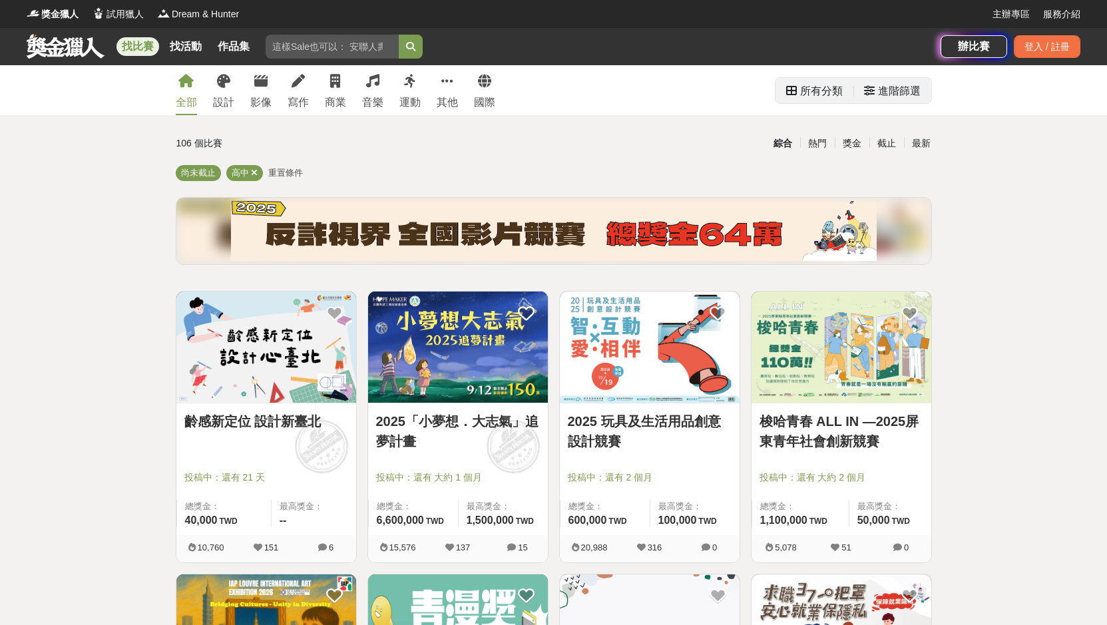
click at [884, 95] on div "進階篩選" at bounding box center [899, 91] width 43 height 27
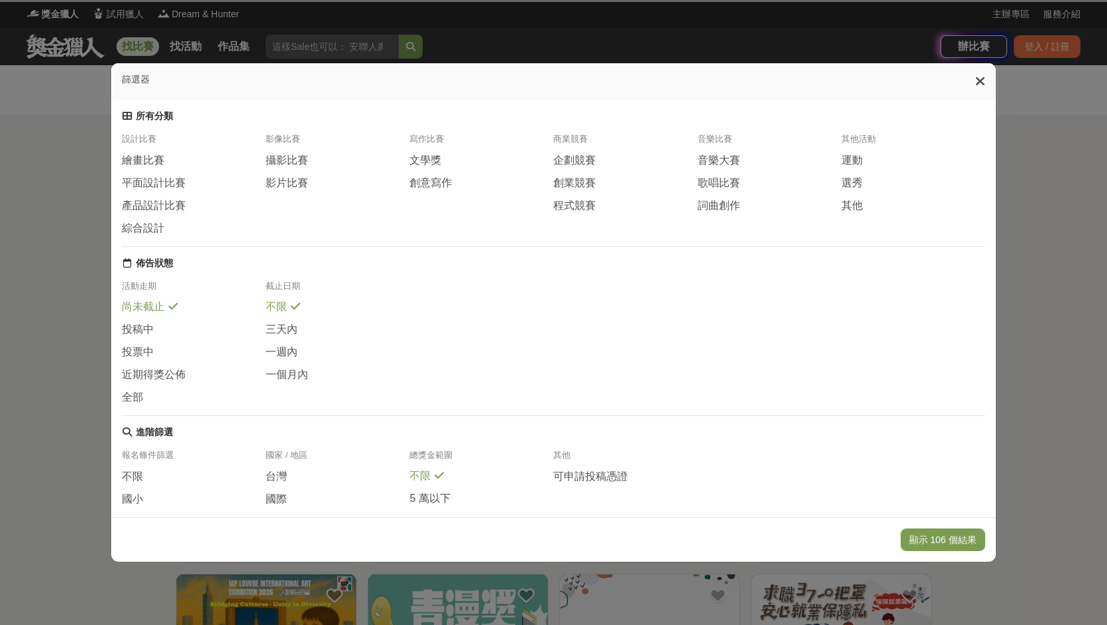
scroll to position [102, 0]
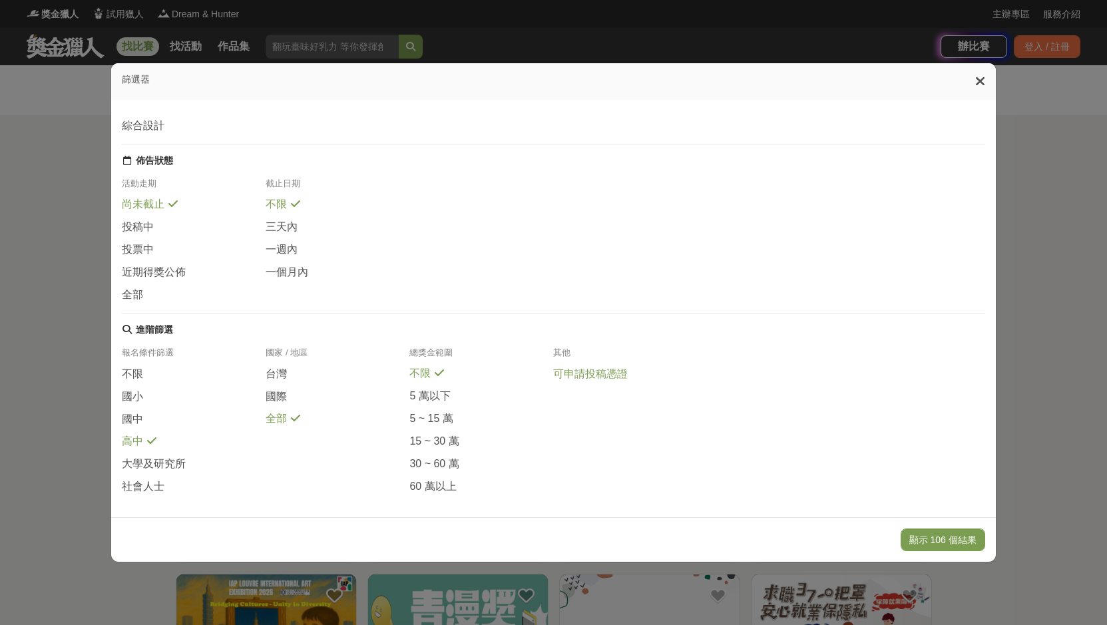
click at [609, 370] on span "可申請投稿憑證" at bounding box center [590, 374] width 75 height 14
click at [129, 376] on div "不限" at bounding box center [194, 378] width 144 height 23
click at [113, 439] on div "所有分類 設計比賽 繪畫比賽 平面設計比賽 產品設計比賽 綜合設計 影像比賽 攝影比賽 影片比賽 寫作比賽 文學獎 創意寫作 商業競賽 企劃競賽 創業競賽 程…" at bounding box center [553, 308] width 884 height 417
click at [134, 434] on span "高中" at bounding box center [132, 441] width 21 height 14
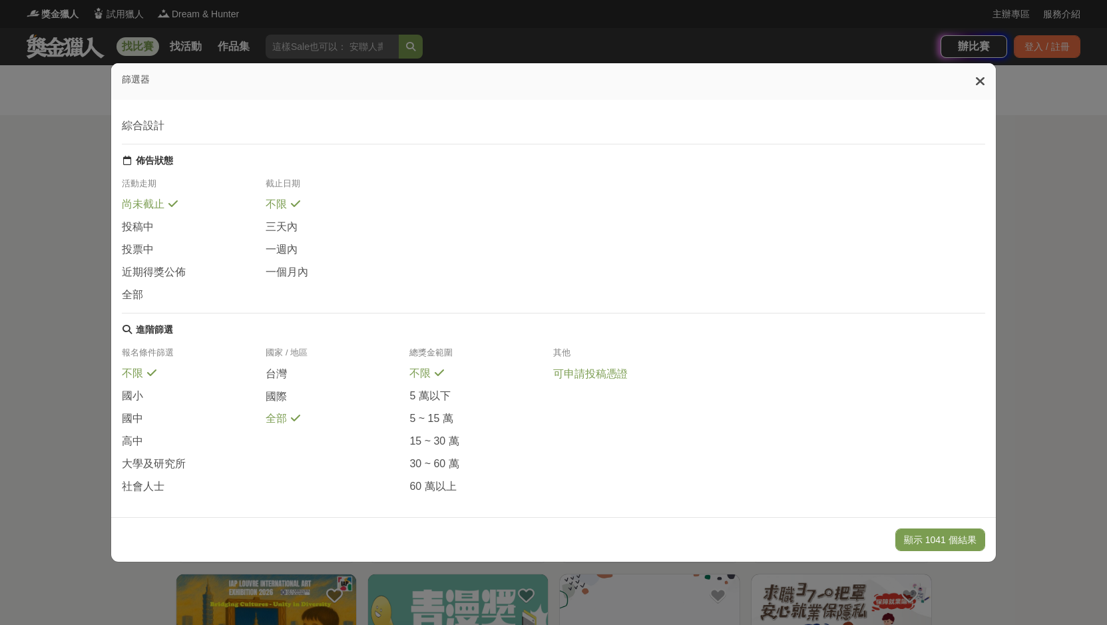
click at [593, 367] on span "可申請投稿憑證" at bounding box center [590, 374] width 75 height 14
click at [917, 536] on button "顯示 34 個結果" at bounding box center [944, 539] width 79 height 23
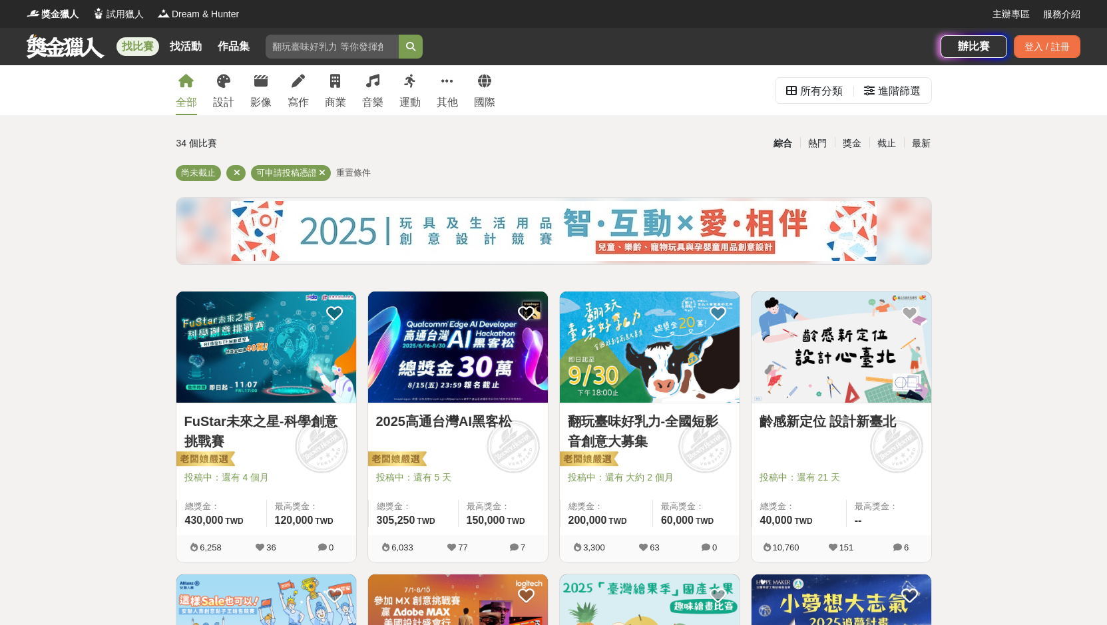
click at [327, 412] on link "FuStar未來之星-科學創意挑戰賽" at bounding box center [266, 431] width 164 height 40
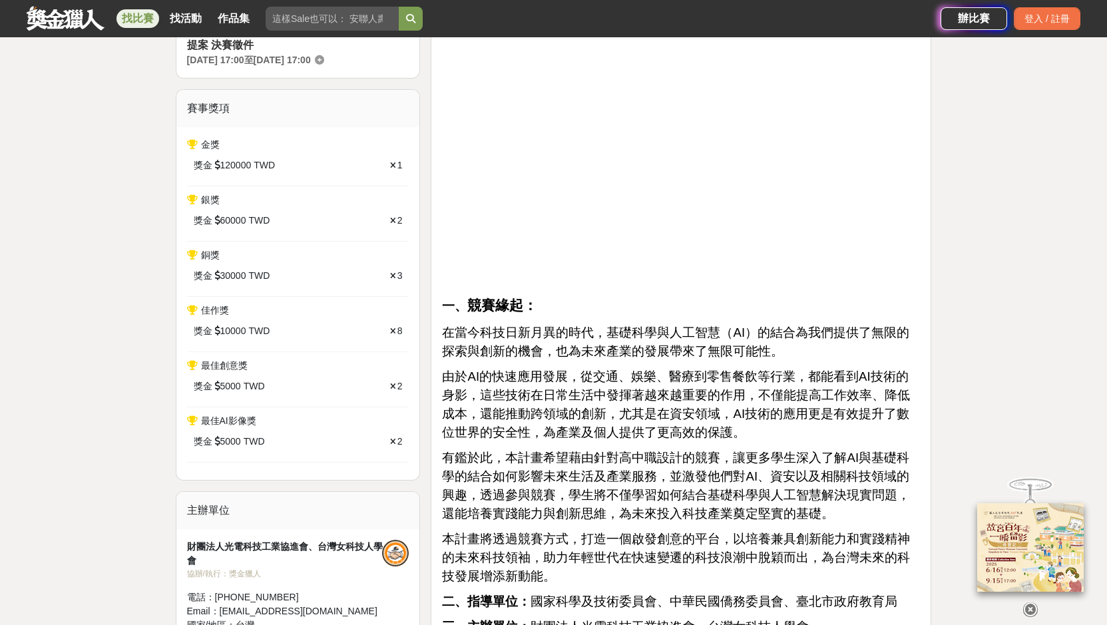
scroll to position [399, 0]
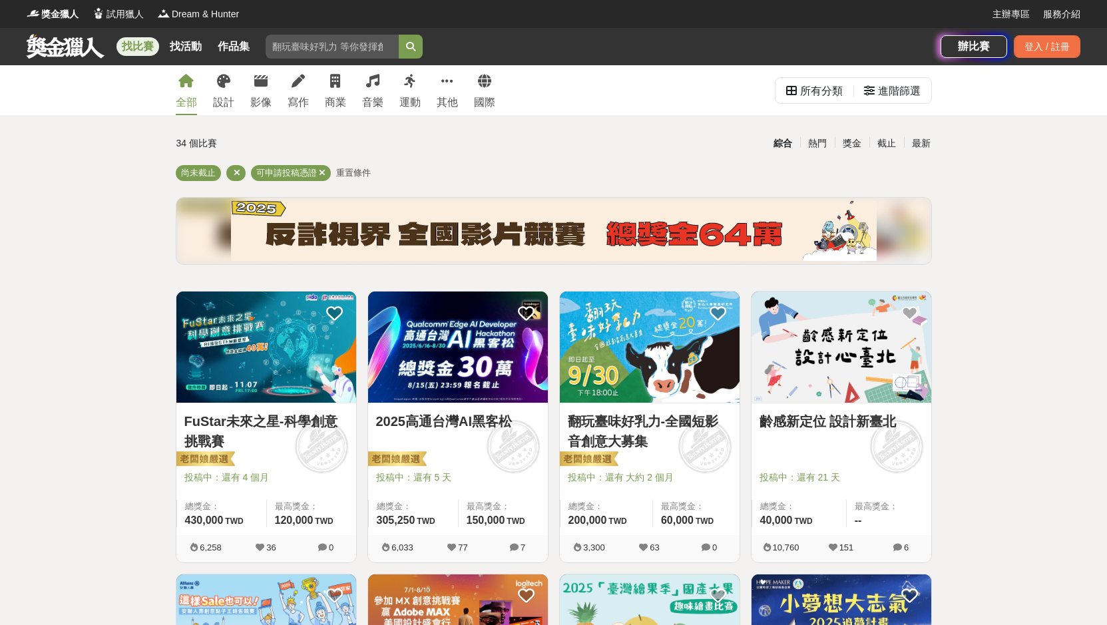
click at [417, 431] on div "2025高通台灣AI黑客松" at bounding box center [458, 428] width 164 height 35
click at [417, 483] on span "投稿中：還有 5 天" at bounding box center [458, 478] width 164 height 14
click at [438, 373] on img at bounding box center [458, 347] width 180 height 111
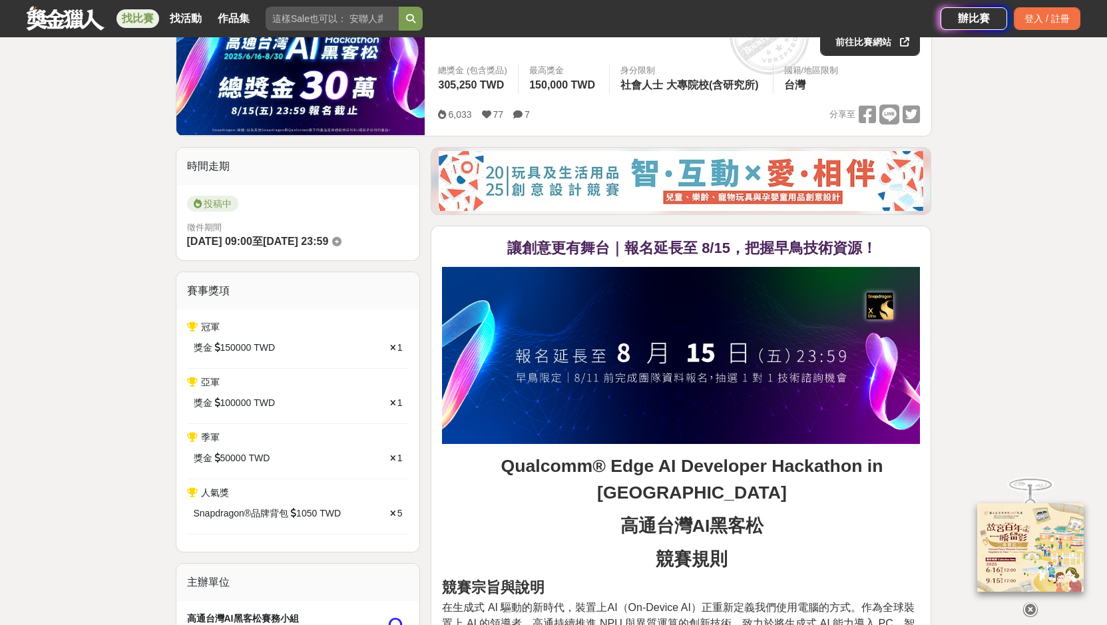
scroll to position [133, 0]
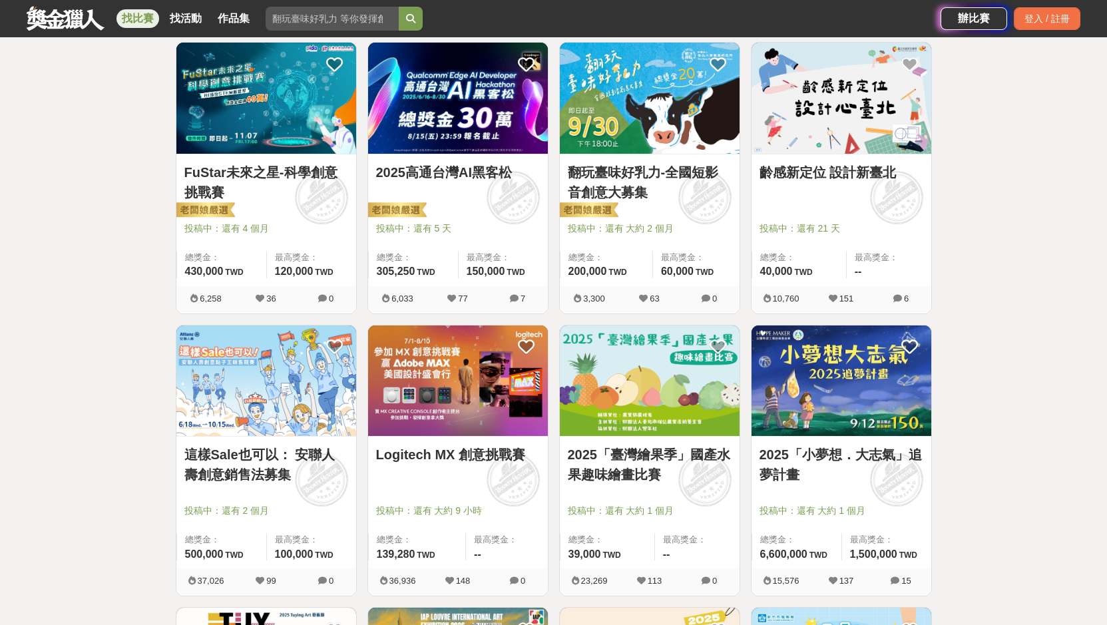
scroll to position [266, 0]
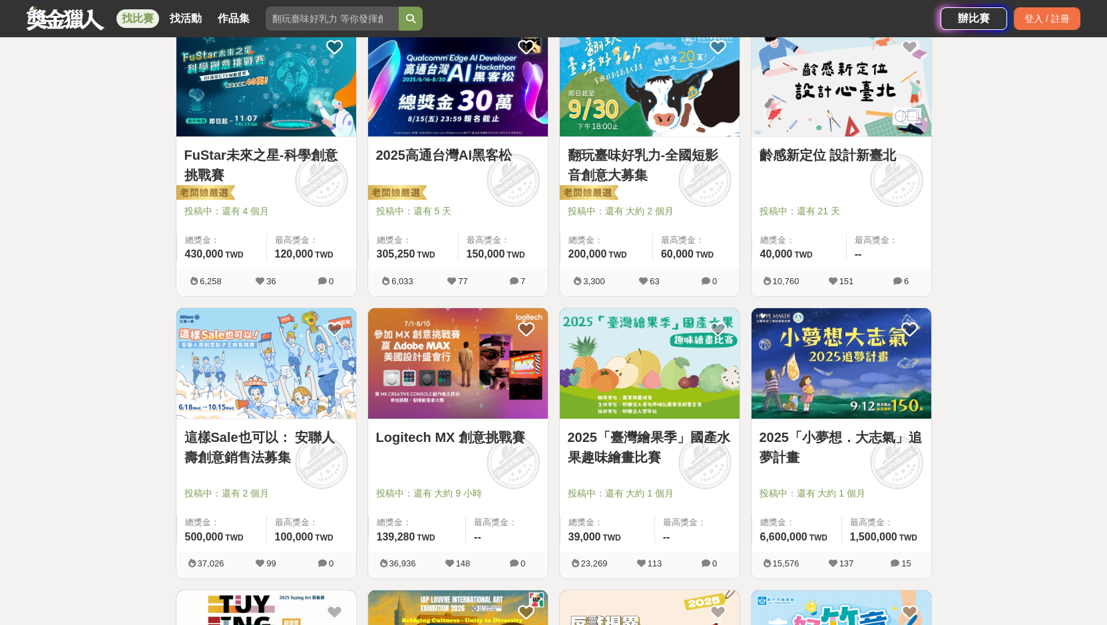
click at [883, 134] on img at bounding box center [841, 80] width 180 height 111
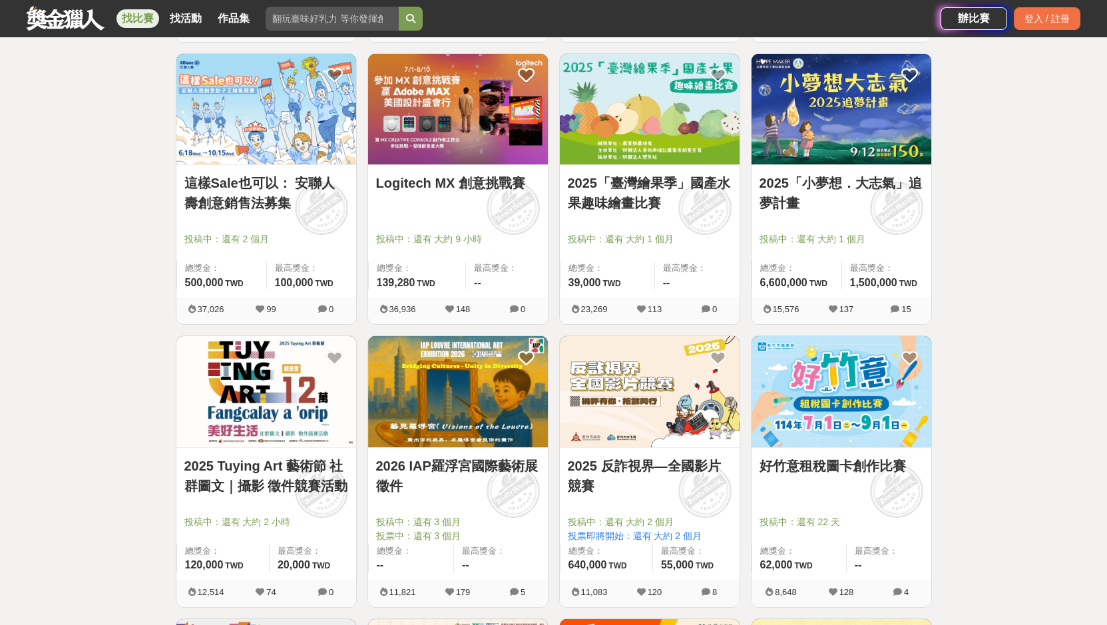
scroll to position [599, 0]
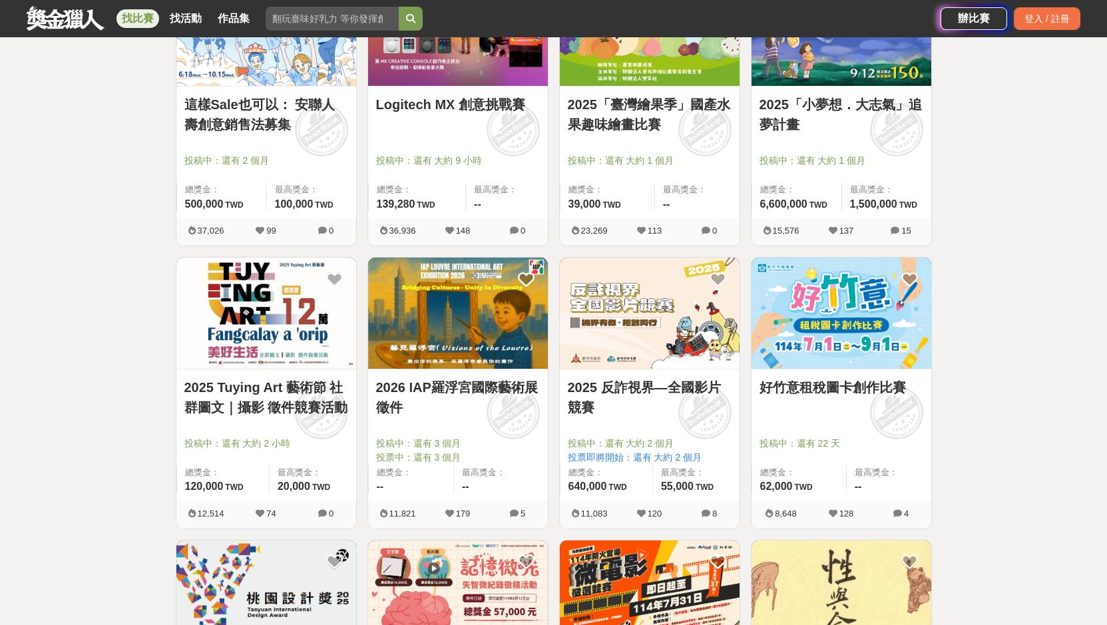
click at [877, 351] on img at bounding box center [841, 313] width 180 height 111
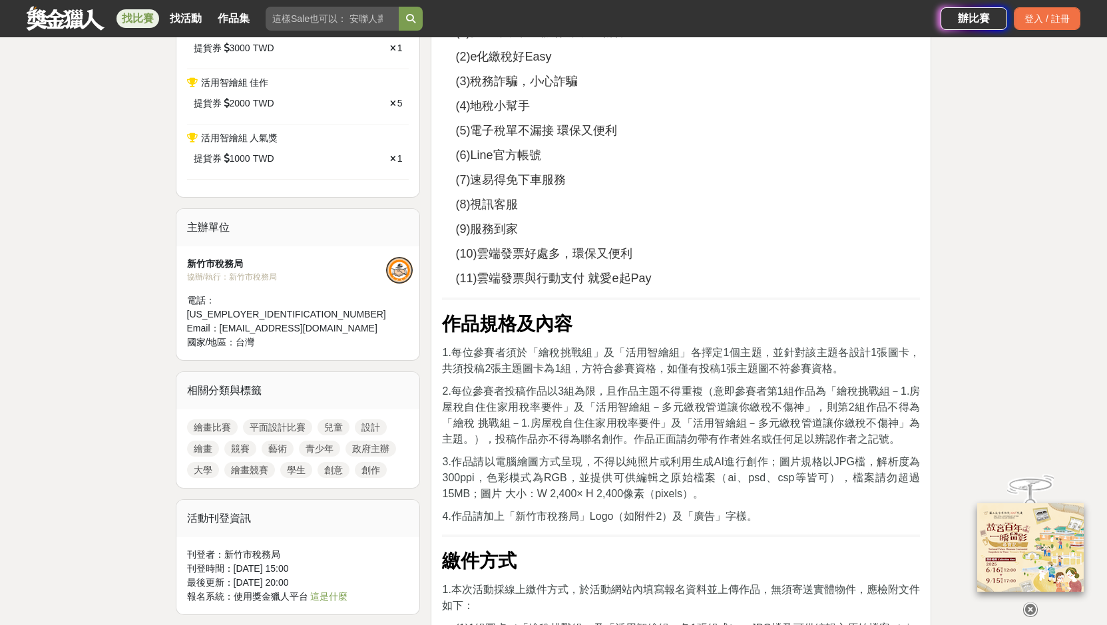
scroll to position [1065, 0]
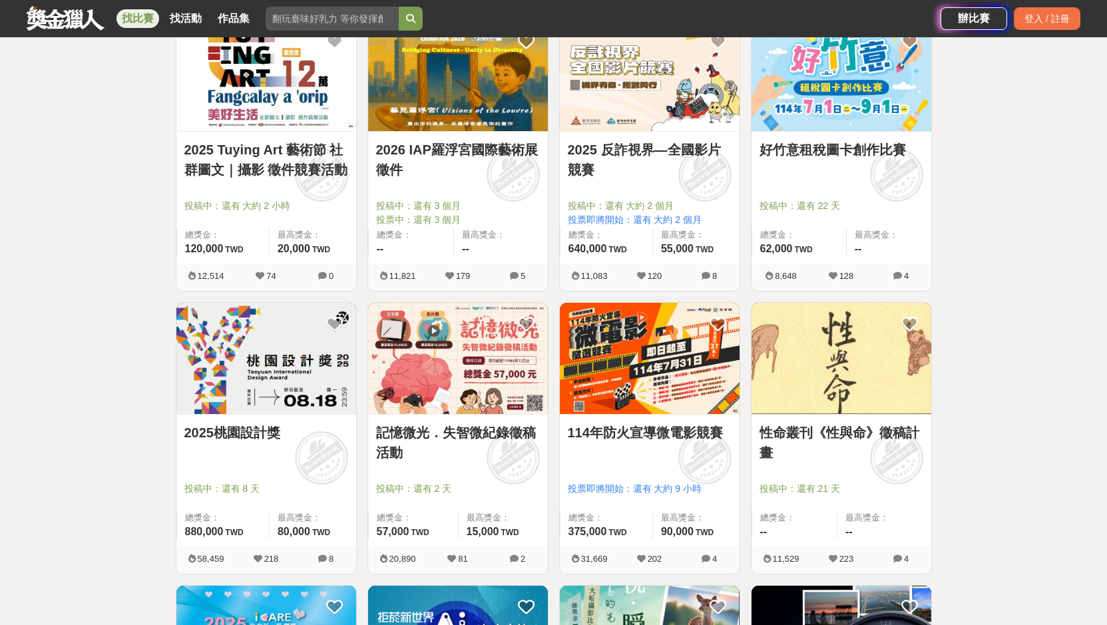
scroll to position [865, 0]
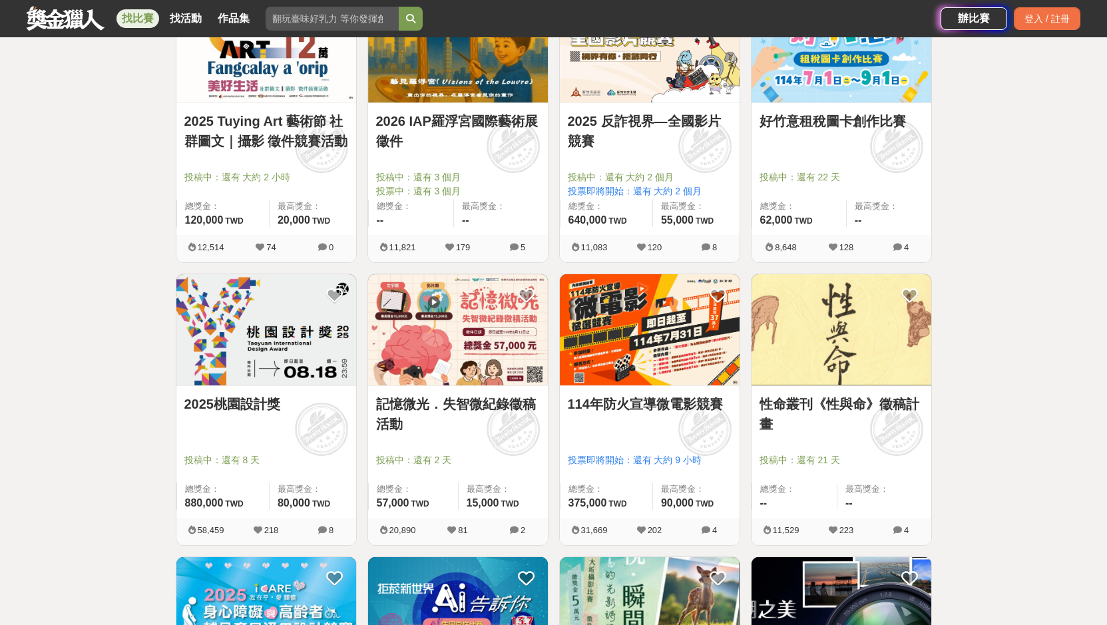
click at [298, 345] on img at bounding box center [266, 329] width 180 height 111
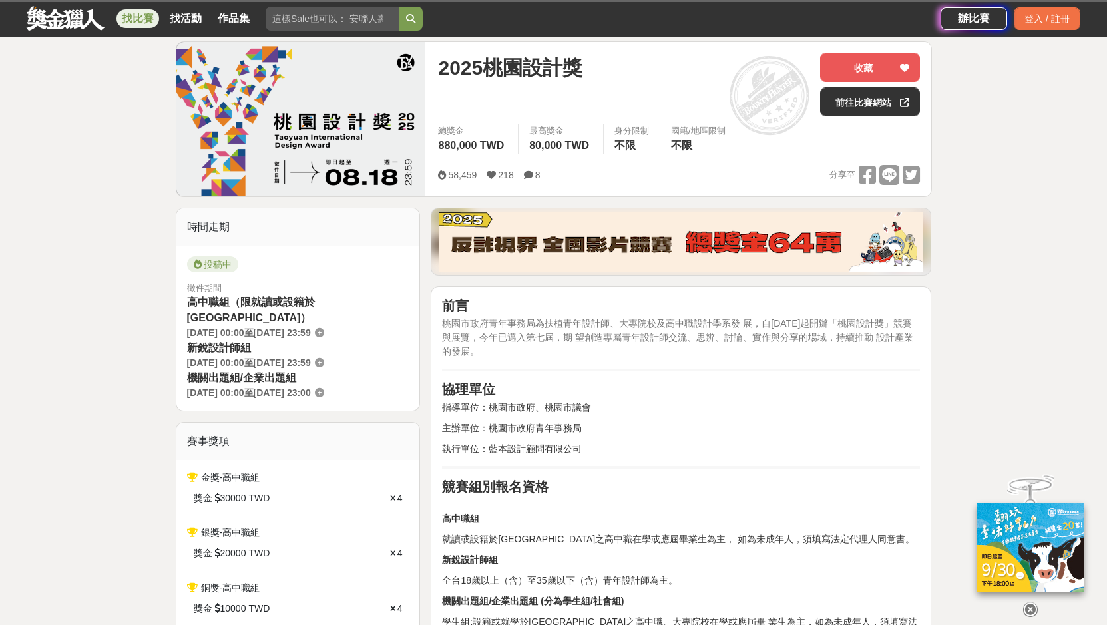
scroll to position [200, 0]
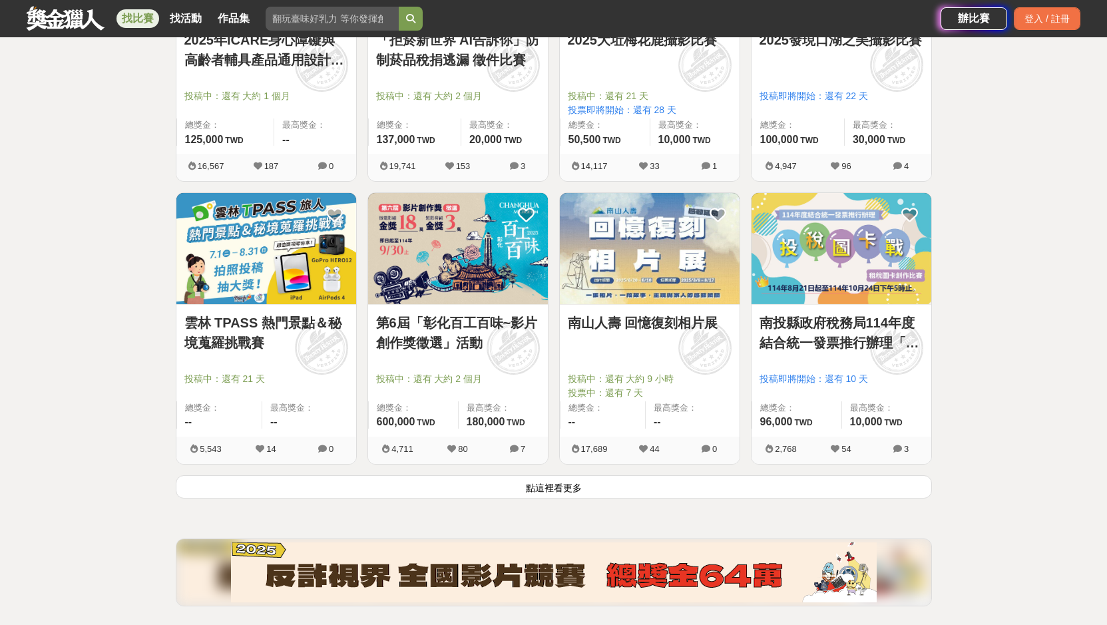
scroll to position [1531, 0]
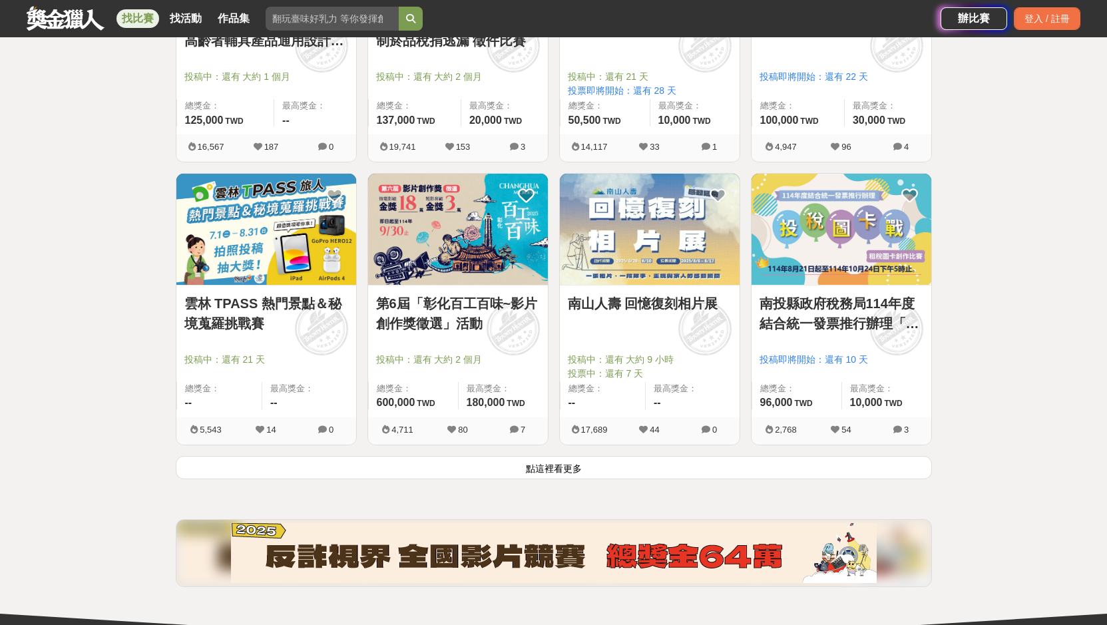
click at [524, 469] on button "點這裡看更多" at bounding box center [554, 467] width 756 height 23
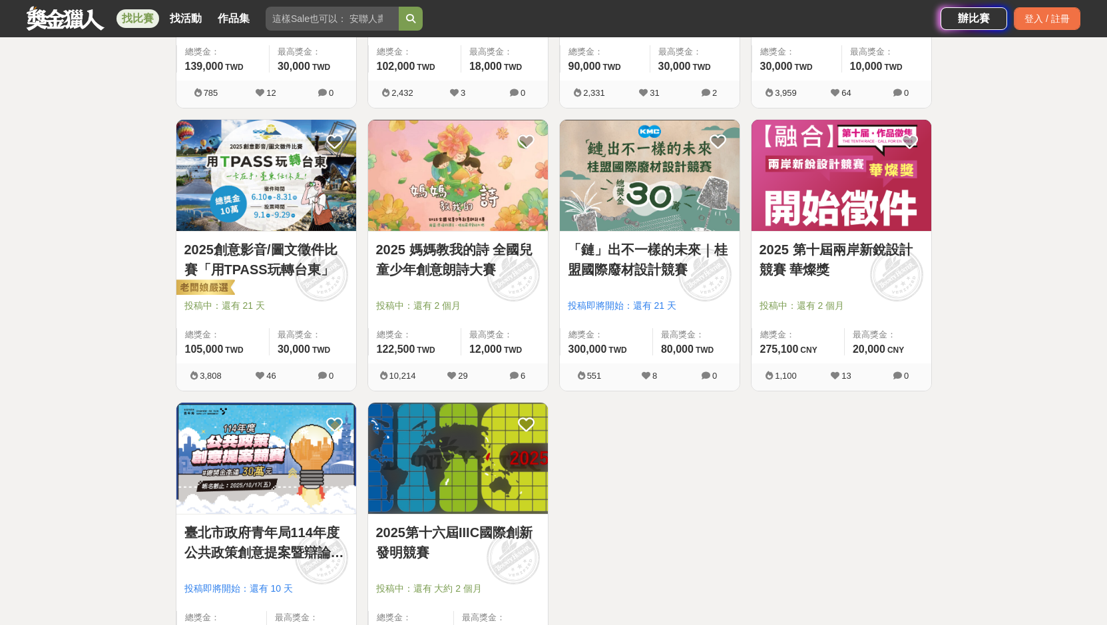
scroll to position [2164, 0]
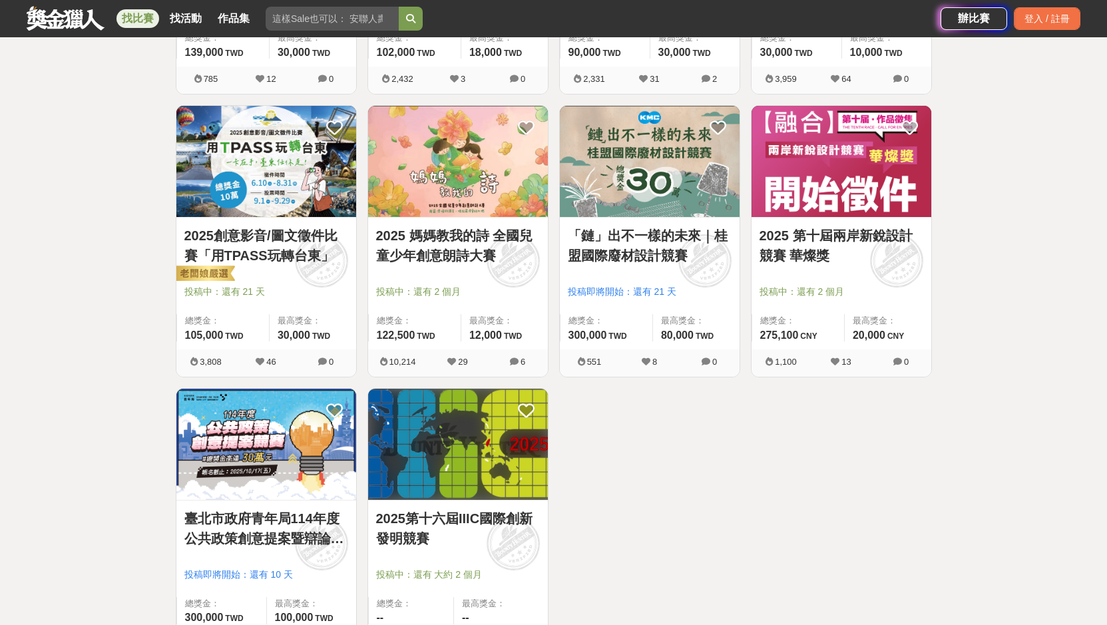
click at [479, 475] on img at bounding box center [458, 444] width 180 height 111
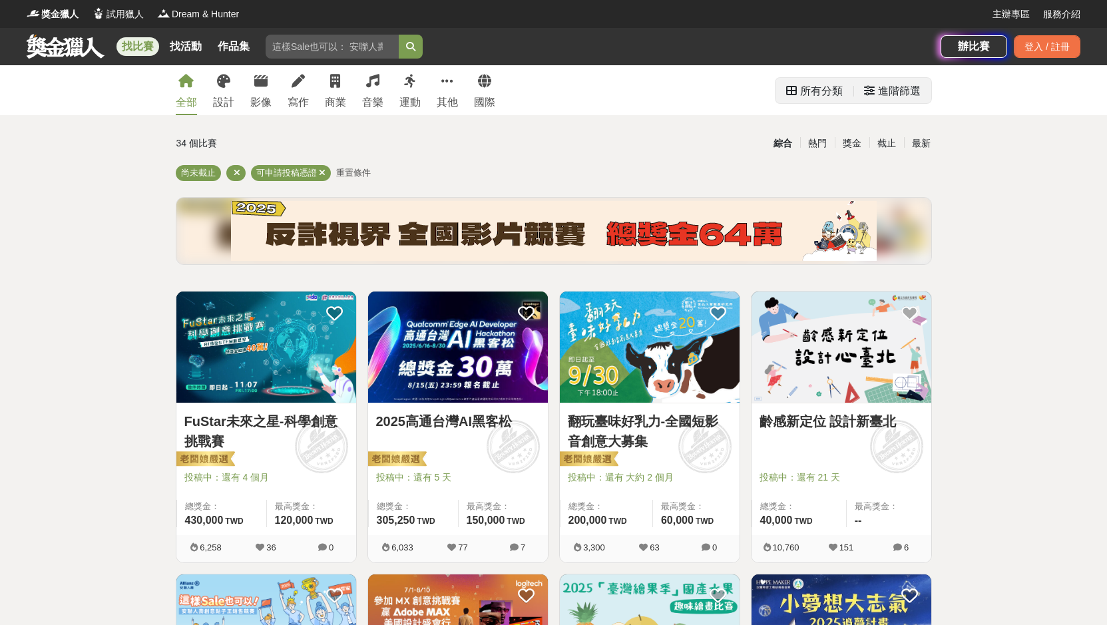
click at [893, 83] on div "進階篩選" at bounding box center [899, 91] width 43 height 27
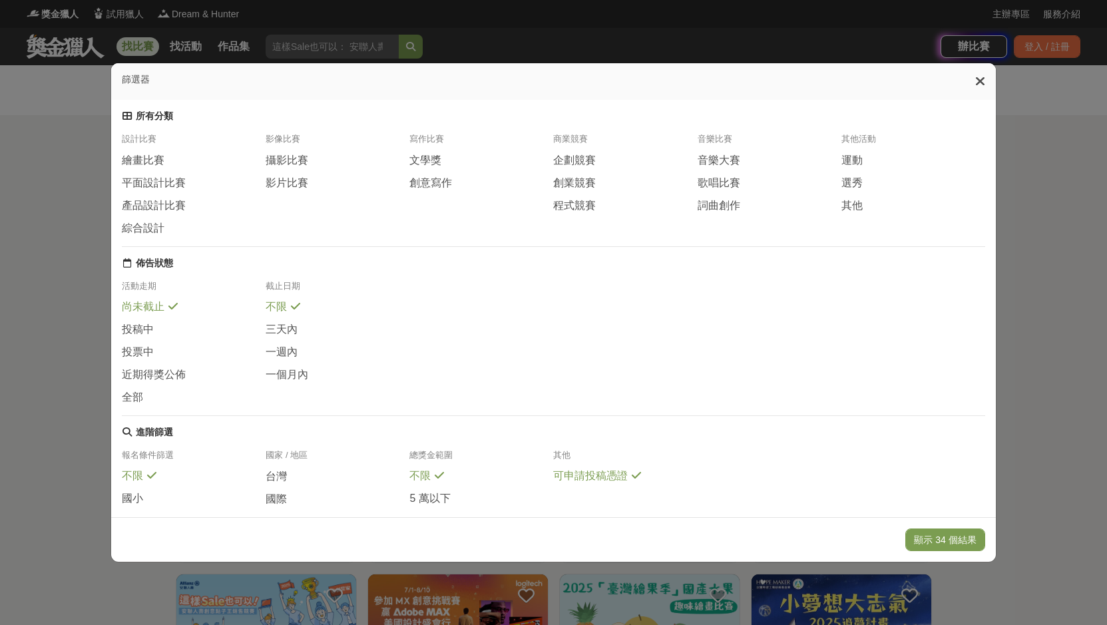
scroll to position [67, 0]
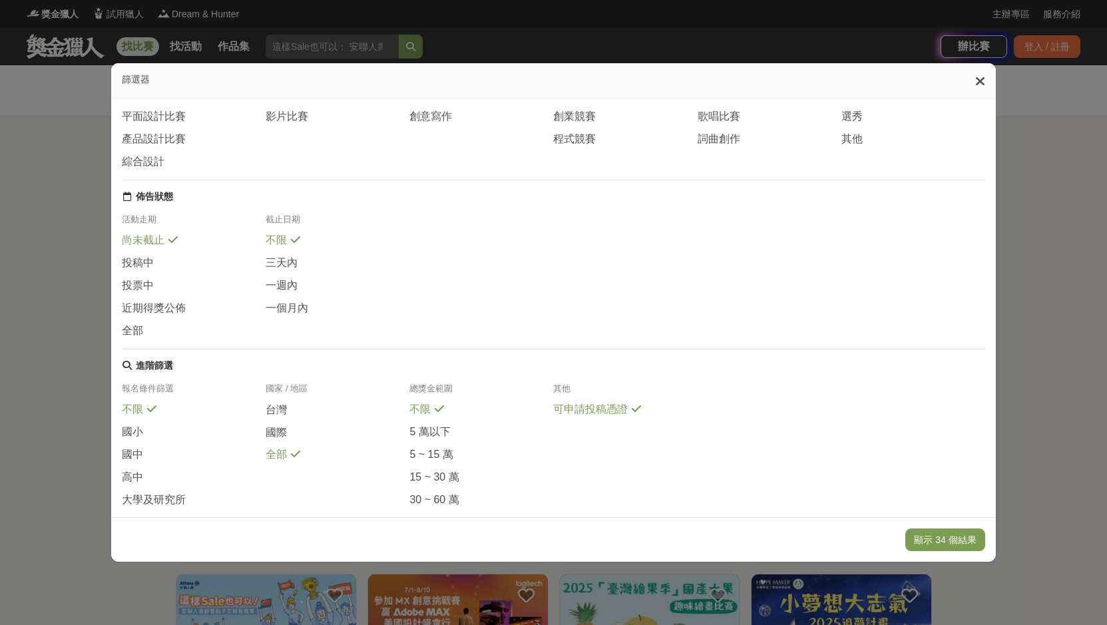
click at [588, 403] on span "可申請投稿憑證" at bounding box center [590, 410] width 75 height 14
click at [952, 540] on button "顯示 1041 個結果" at bounding box center [940, 539] width 90 height 23
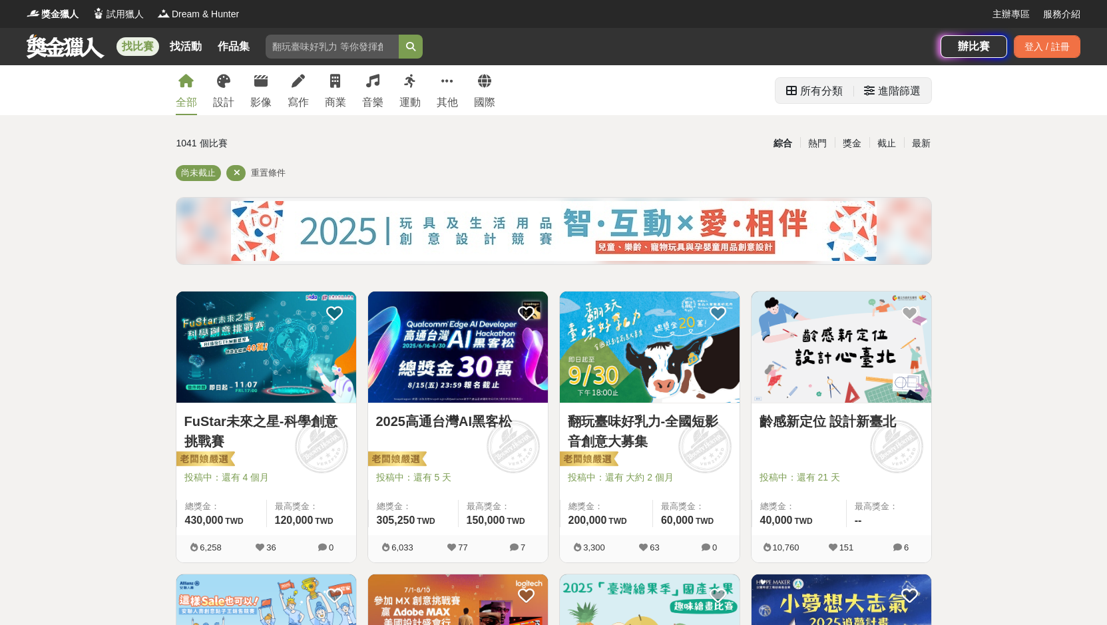
click at [896, 90] on div "進階篩選" at bounding box center [899, 91] width 43 height 27
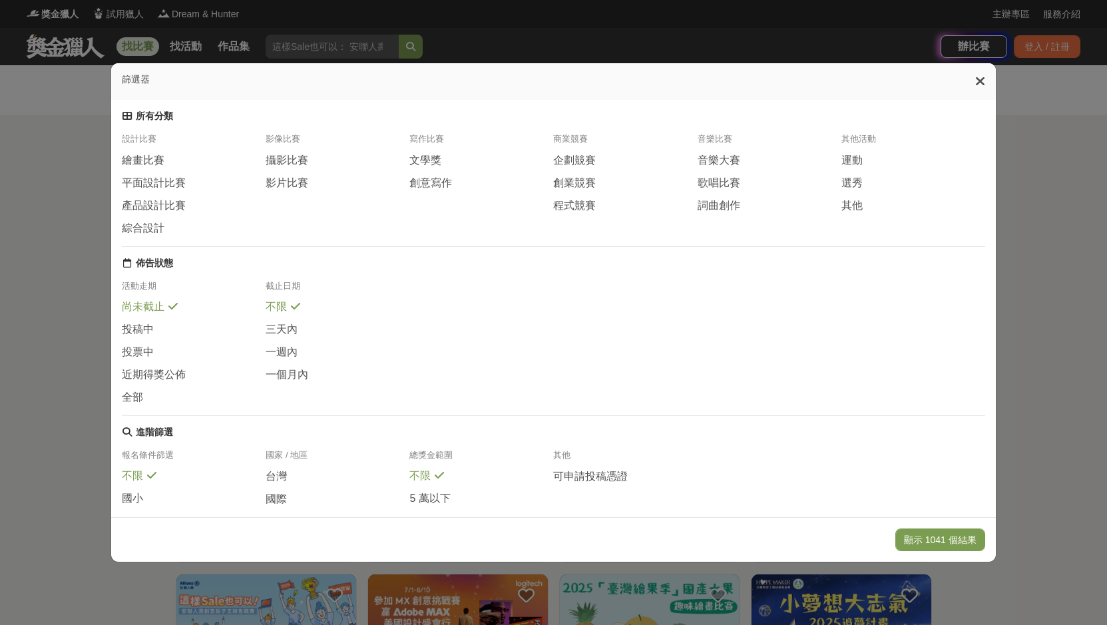
scroll to position [102, 0]
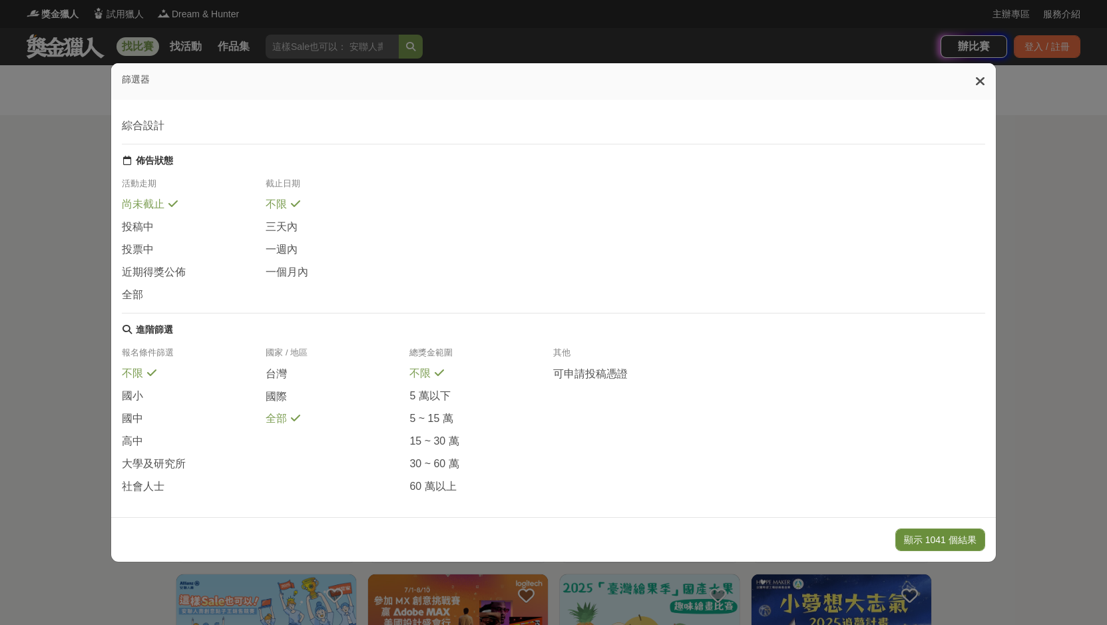
click at [913, 543] on button "顯示 1041 個結果" at bounding box center [940, 539] width 90 height 23
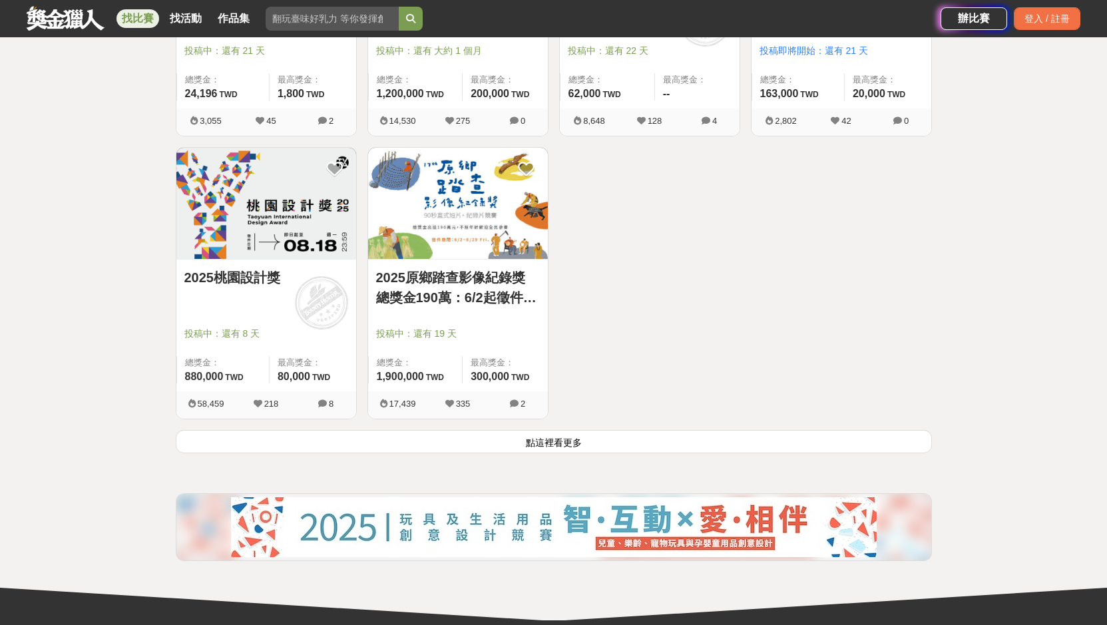
scroll to position [4082, 0]
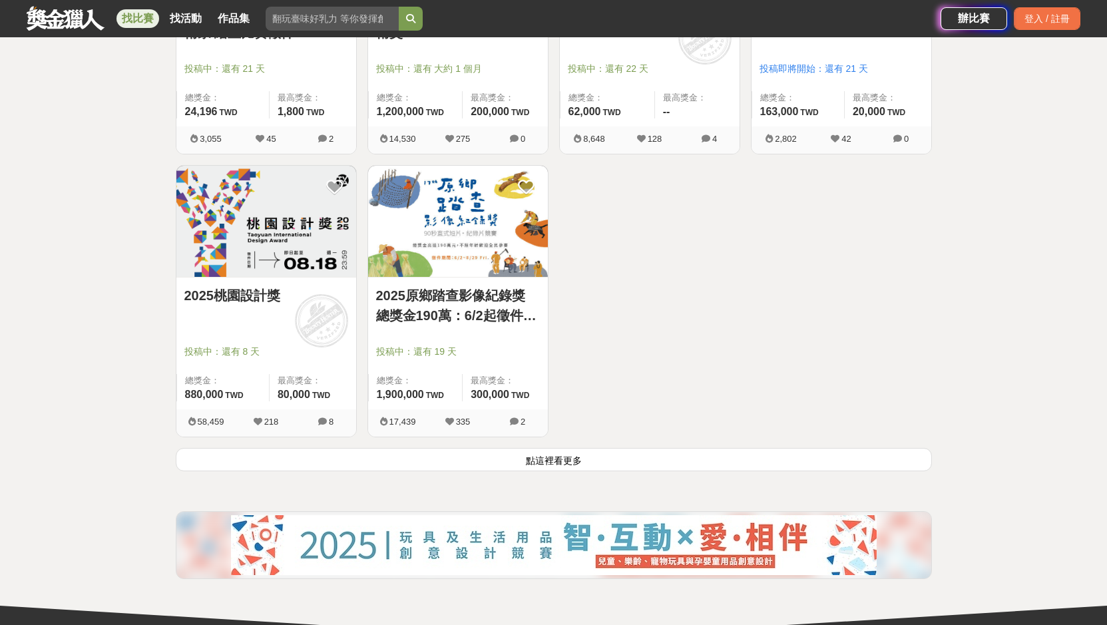
click at [839, 463] on button "點這裡看更多" at bounding box center [554, 459] width 756 height 23
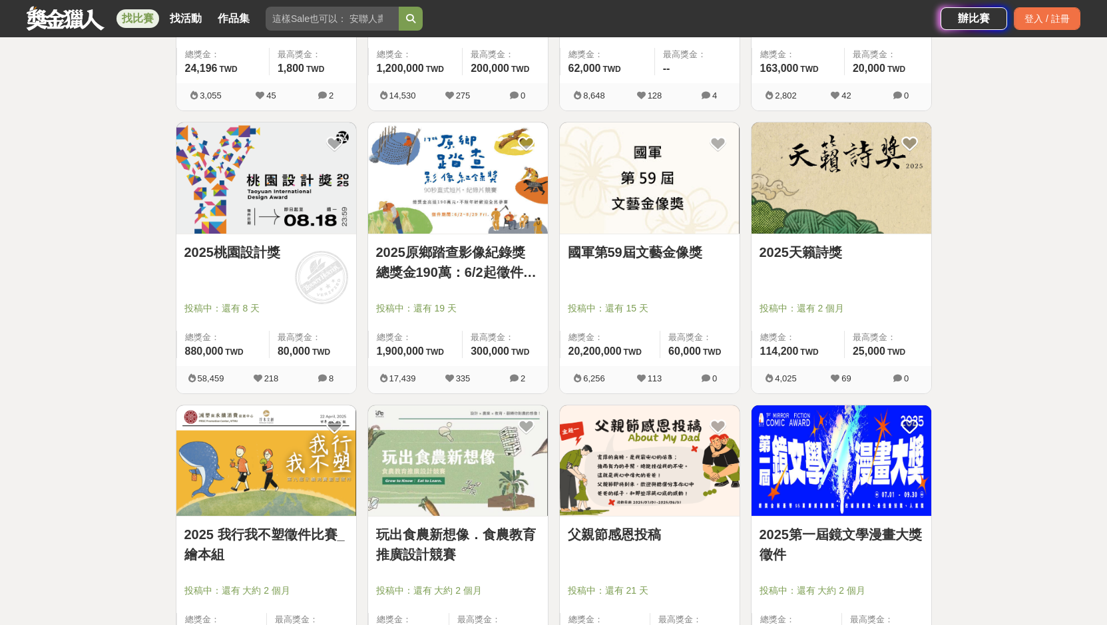
scroll to position [4149, 0]
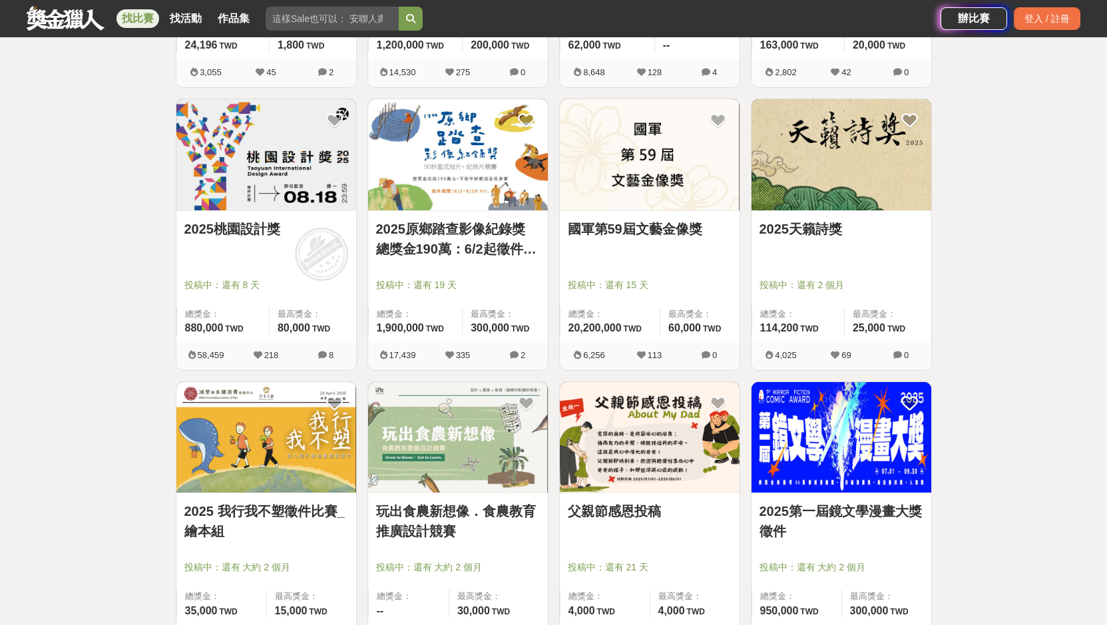
click at [645, 234] on link "國軍第59屆文藝金像獎" at bounding box center [650, 229] width 164 height 20
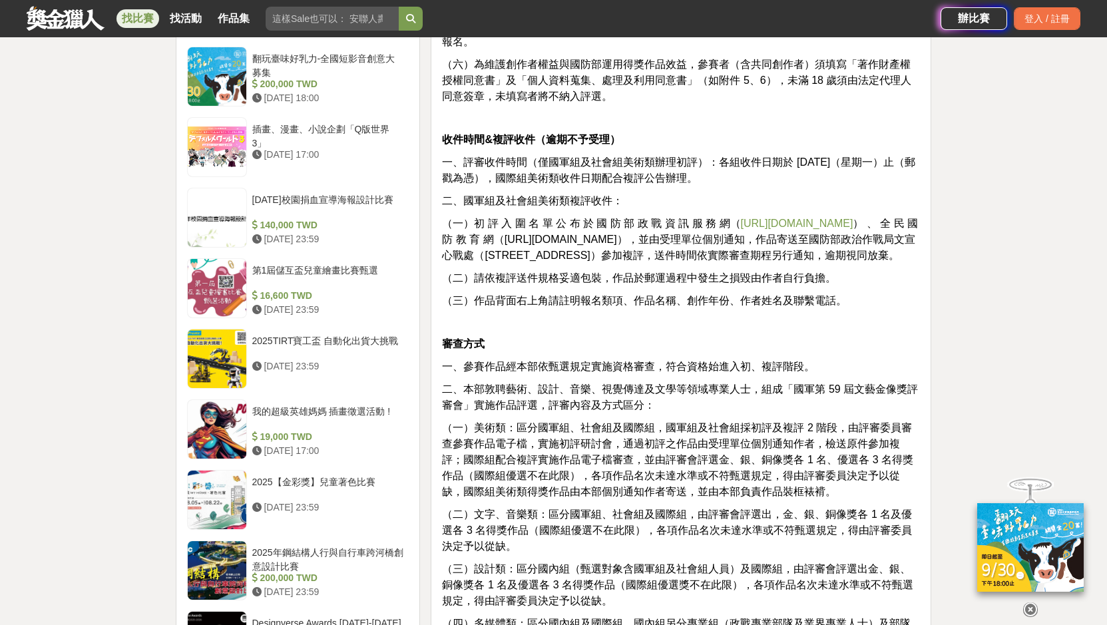
scroll to position [1265, 0]
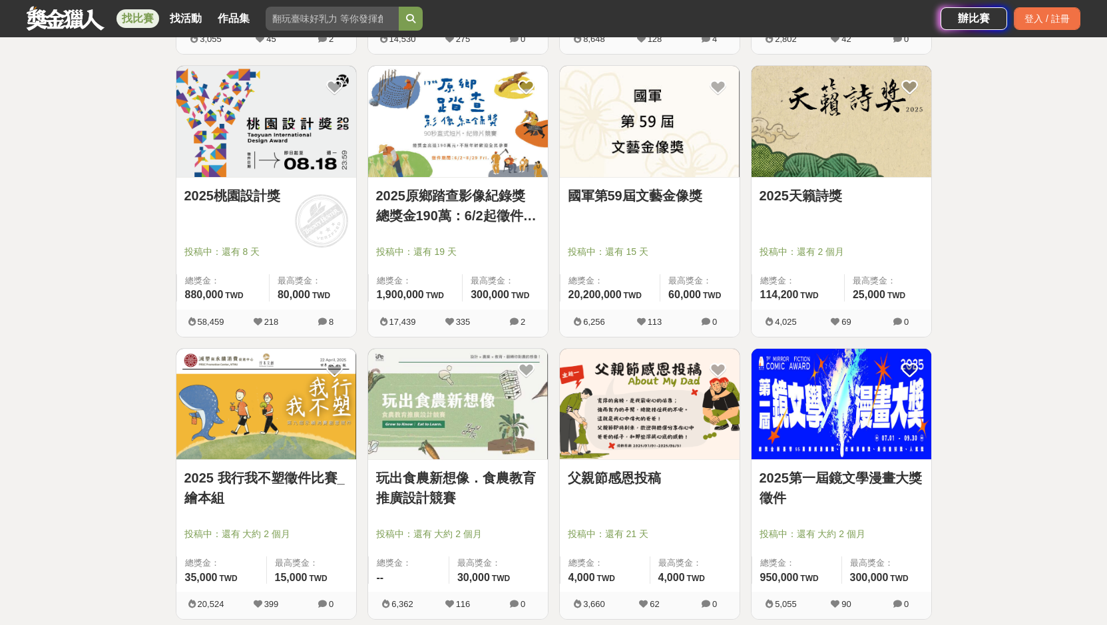
scroll to position [4282, 0]
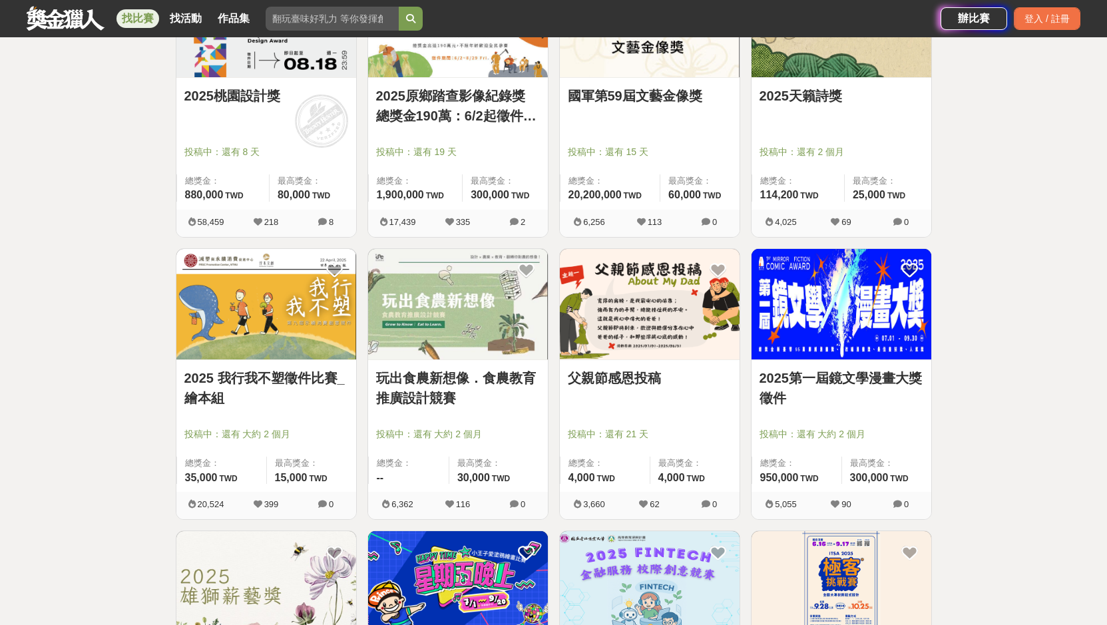
click at [274, 319] on img at bounding box center [266, 304] width 180 height 111
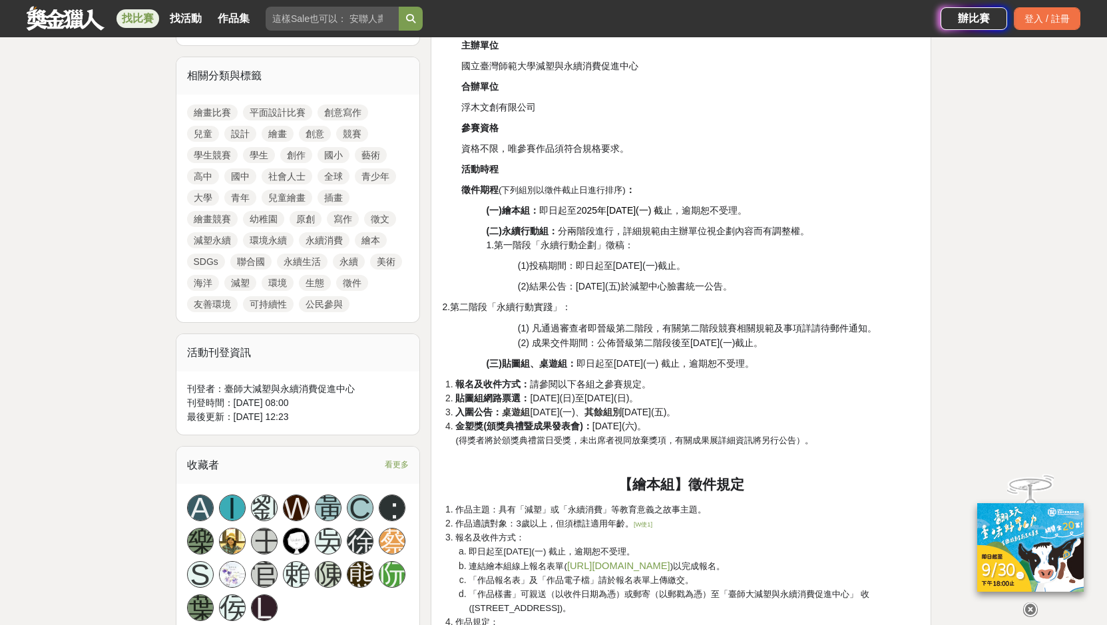
scroll to position [599, 0]
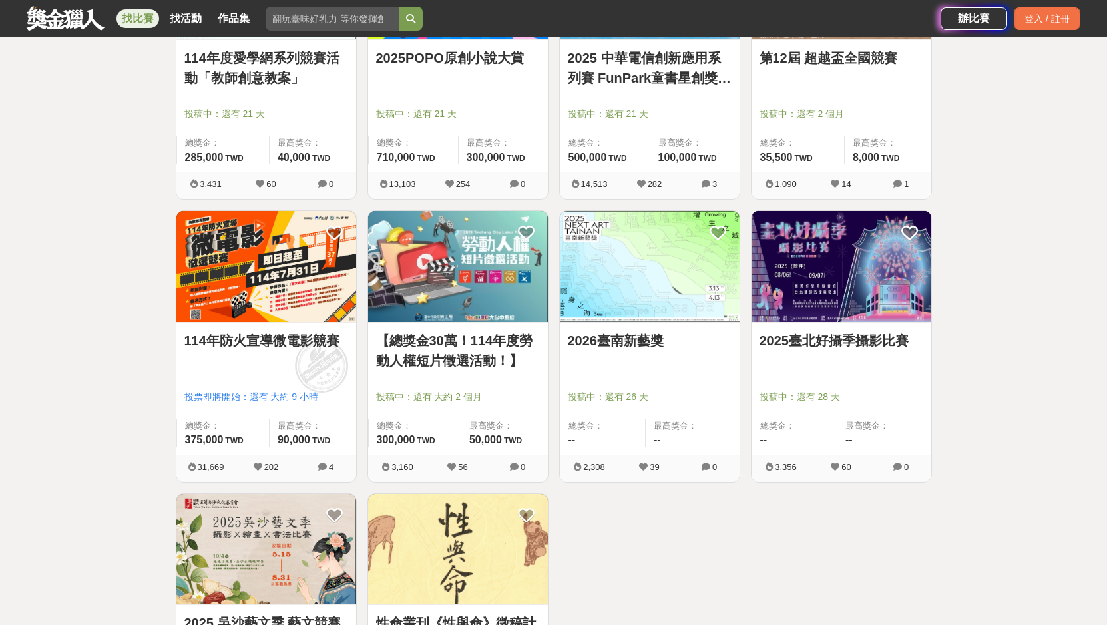
scroll to position [5480, 0]
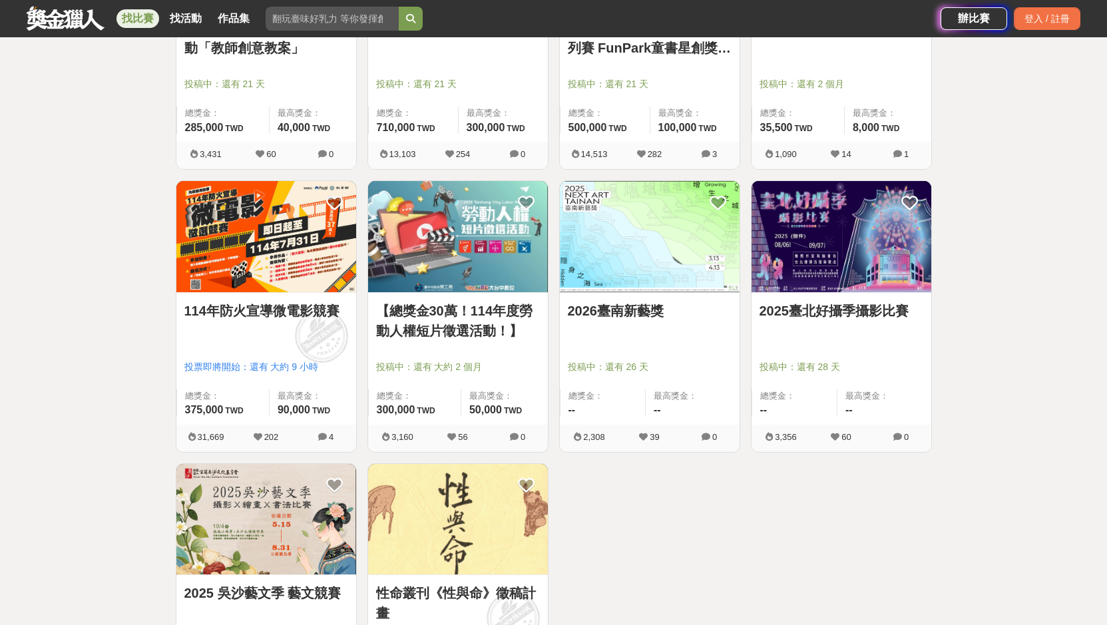
click at [628, 217] on img at bounding box center [650, 236] width 180 height 111
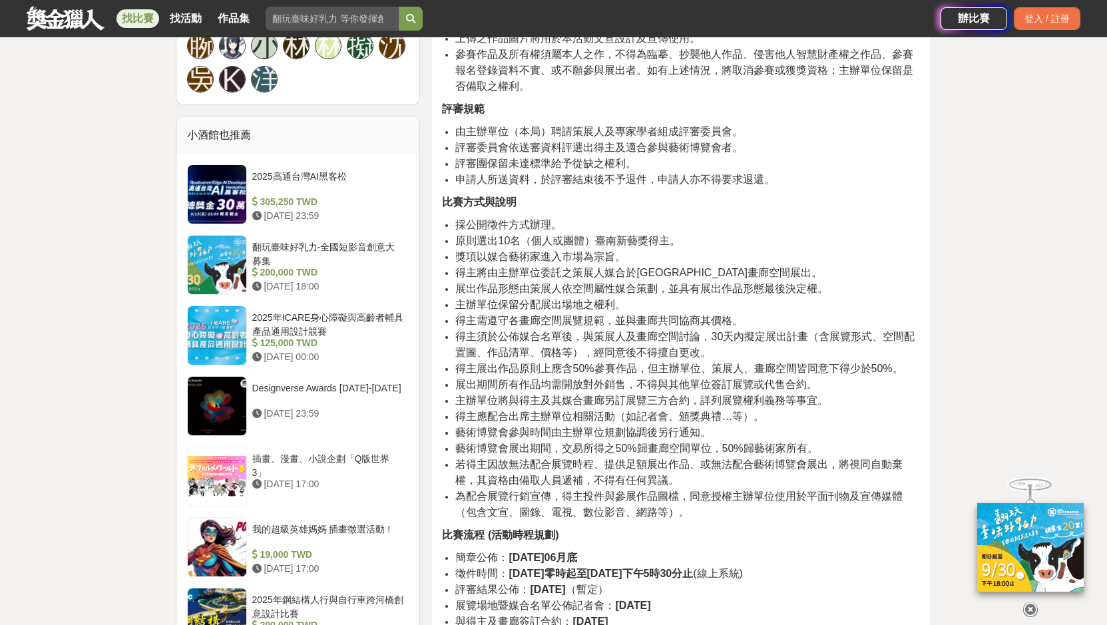
scroll to position [1198, 0]
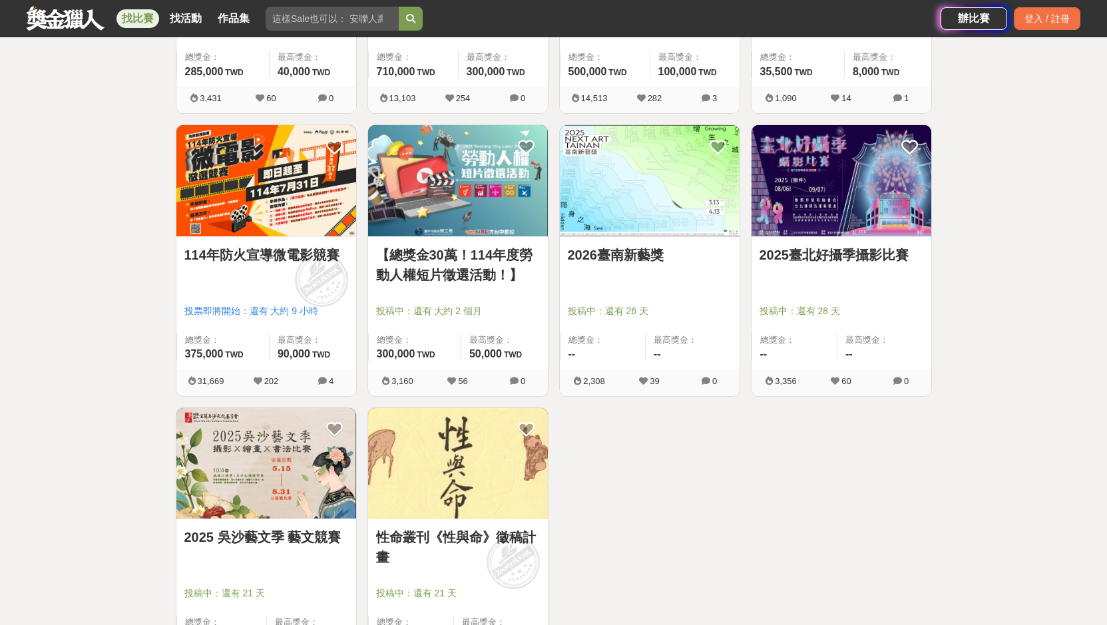
scroll to position [5746, 0]
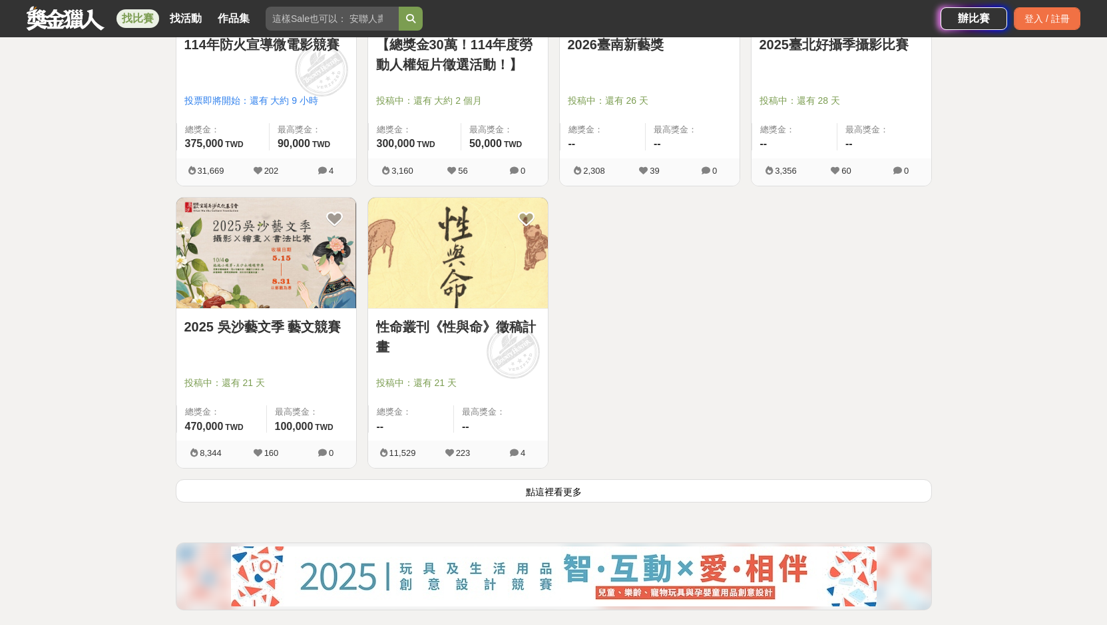
click at [575, 493] on button "點這裡看更多" at bounding box center [554, 490] width 756 height 23
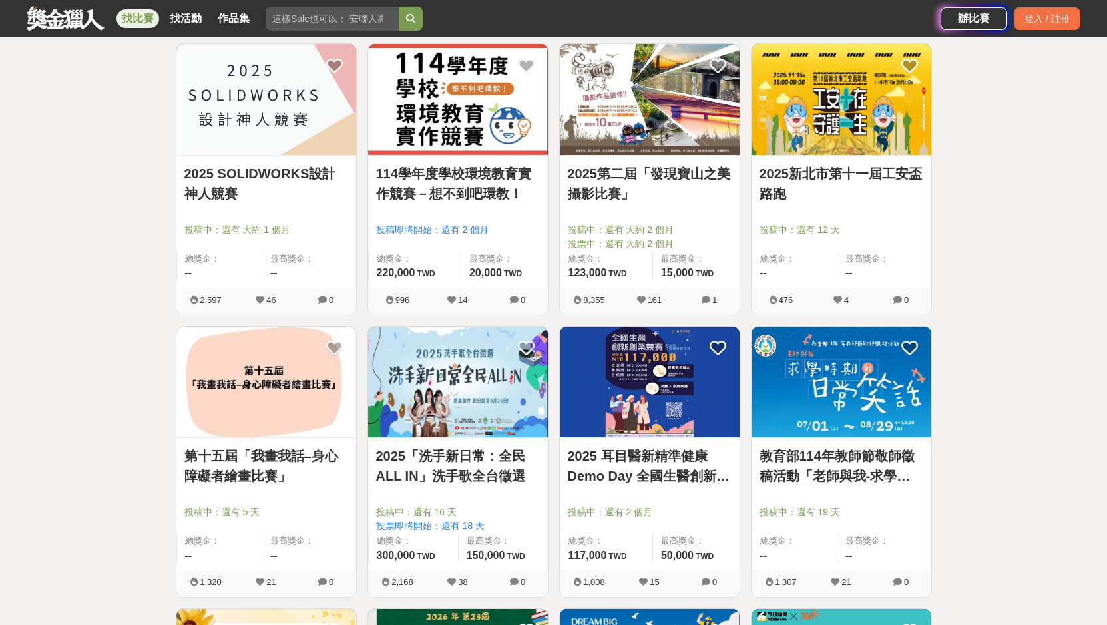
scroll to position [6612, 0]
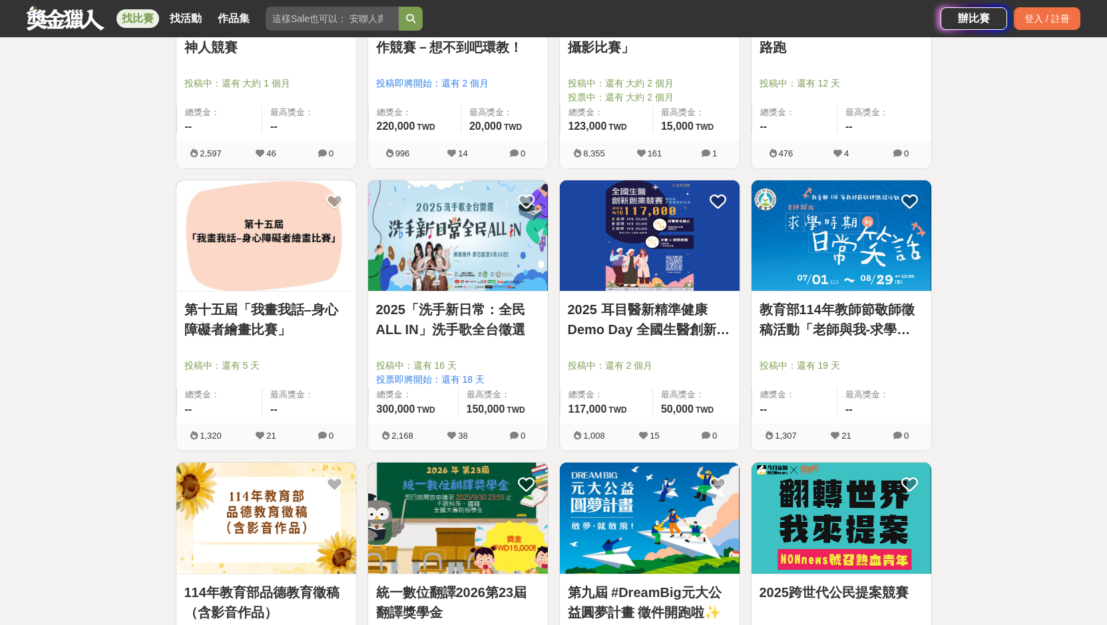
click at [280, 249] on img at bounding box center [266, 235] width 180 height 111
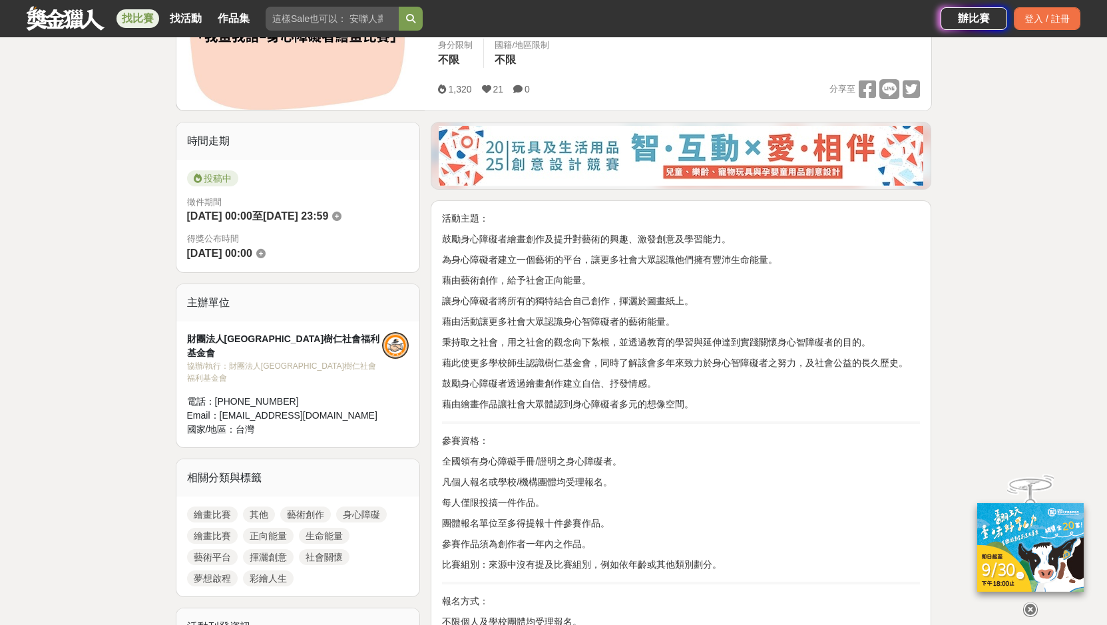
scroll to position [266, 0]
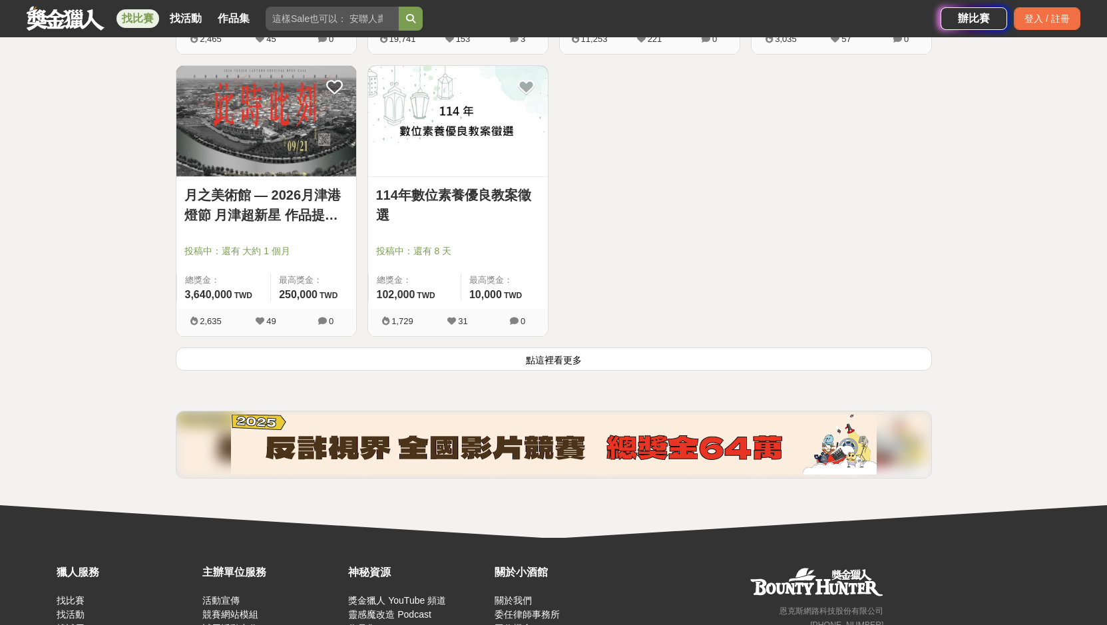
scroll to position [7610, 0]
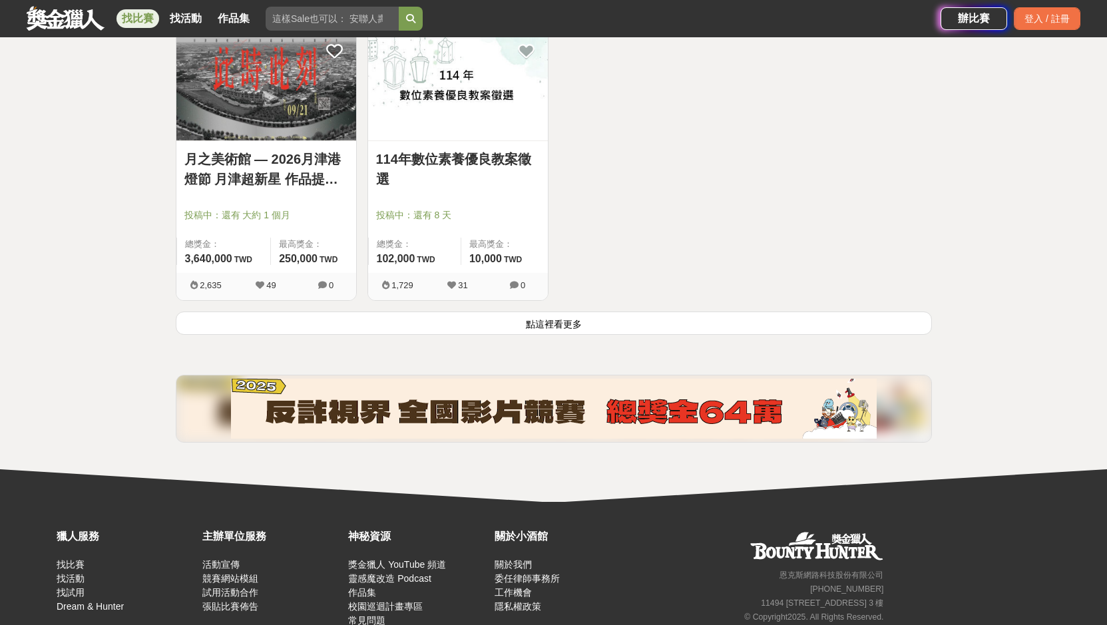
click at [566, 319] on button "點這裡看更多" at bounding box center [554, 322] width 756 height 23
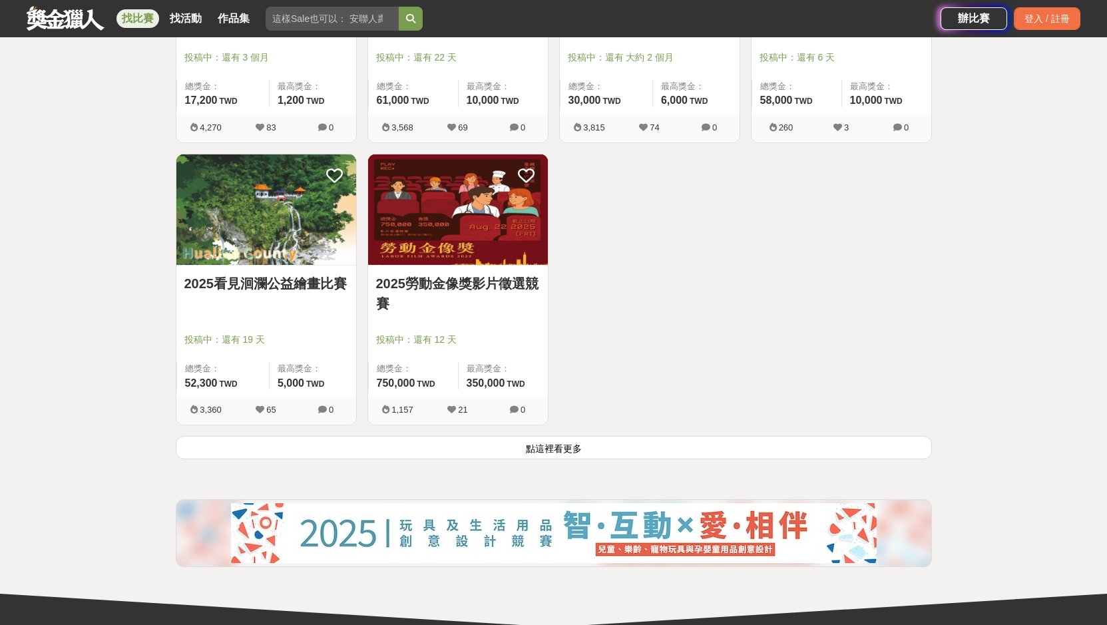
scroll to position [9207, 0]
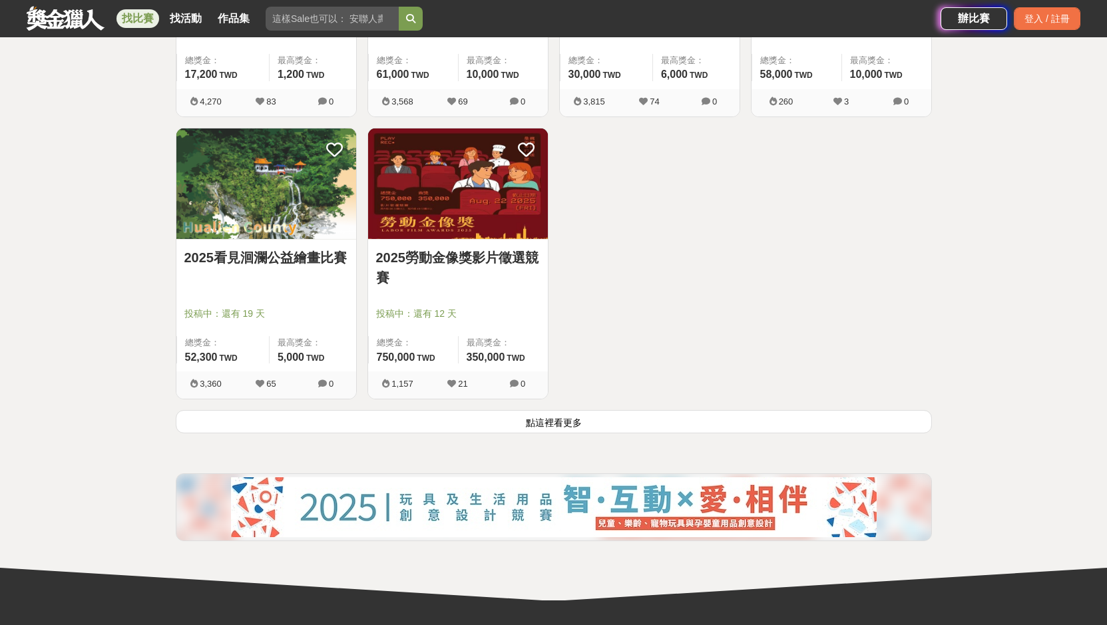
click at [665, 431] on button "點這裡看更多" at bounding box center [554, 421] width 756 height 23
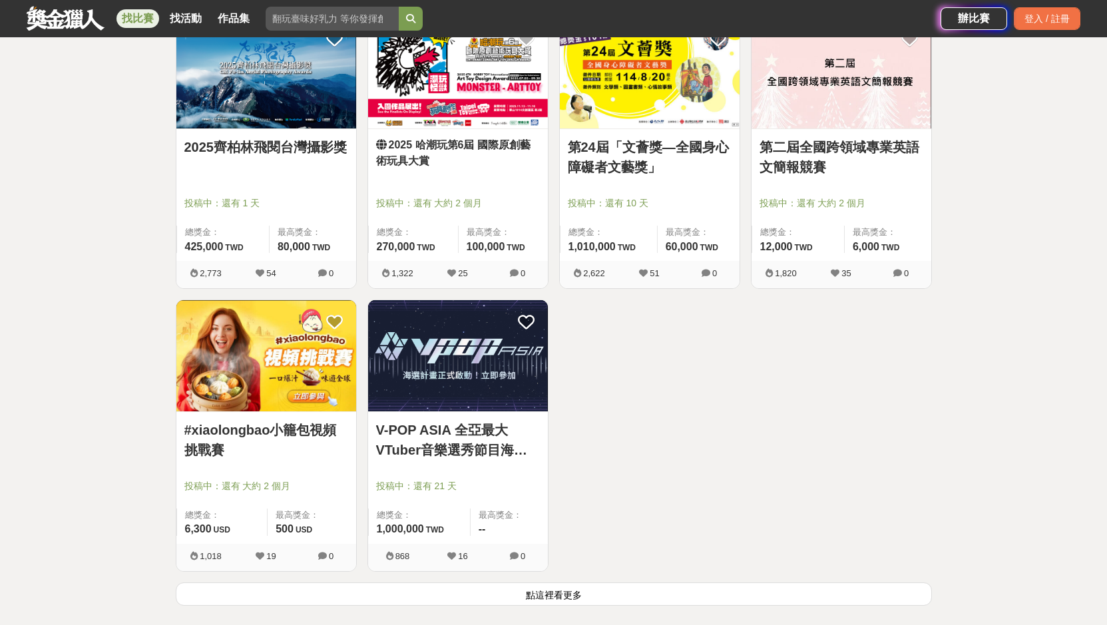
scroll to position [10805, 0]
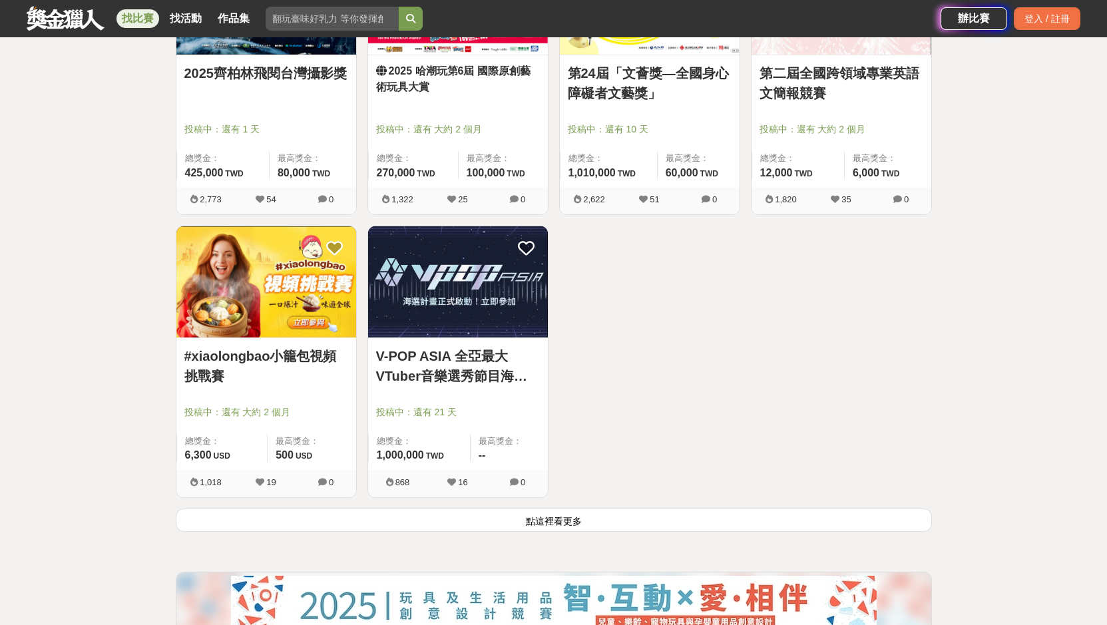
click at [672, 512] on button "點這裡看更多" at bounding box center [554, 519] width 756 height 23
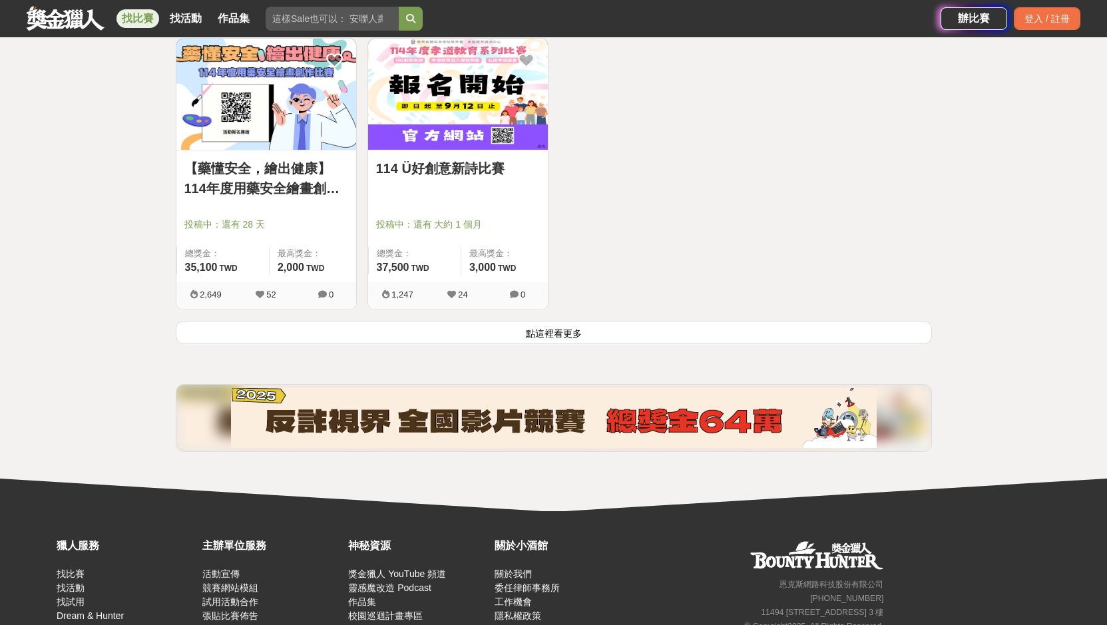
scroll to position [12735, 0]
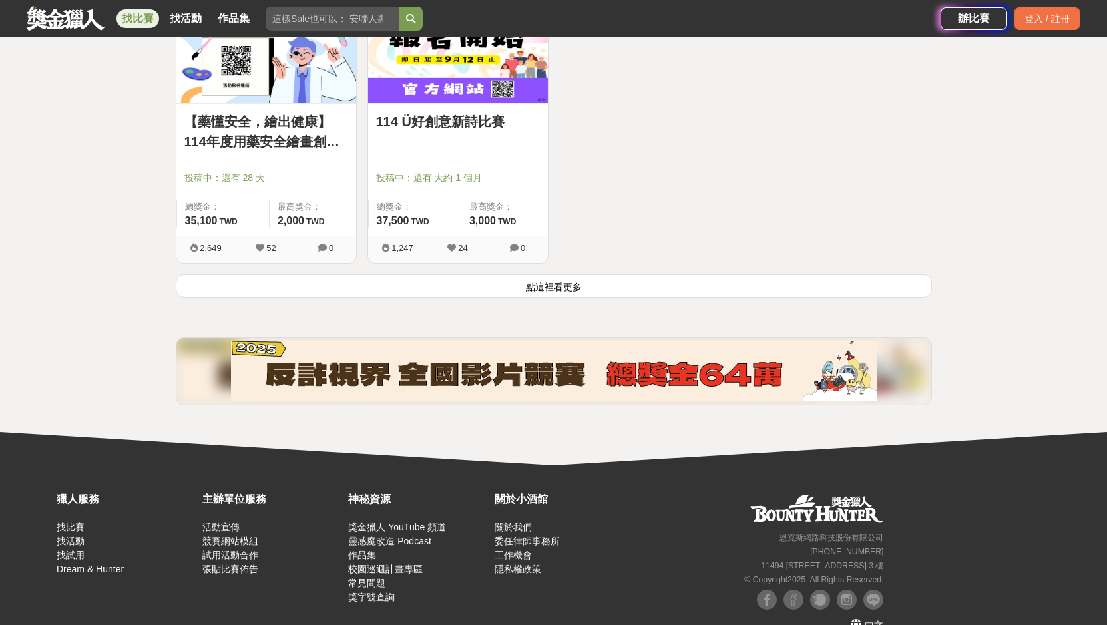
click at [723, 276] on button "點這裡看更多" at bounding box center [554, 285] width 756 height 23
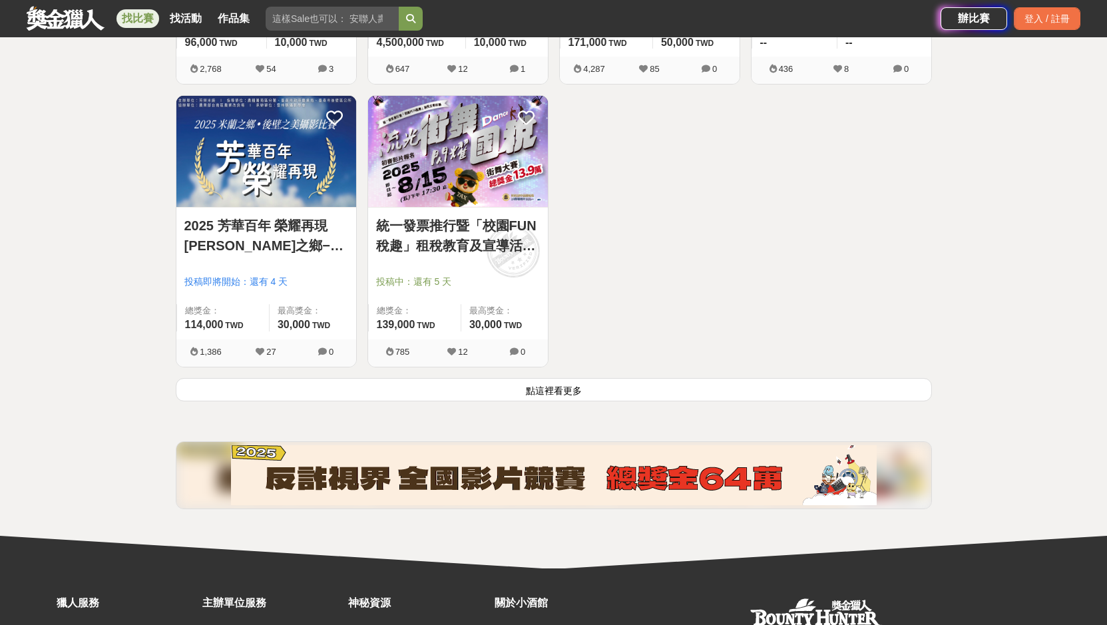
scroll to position [14332, 0]
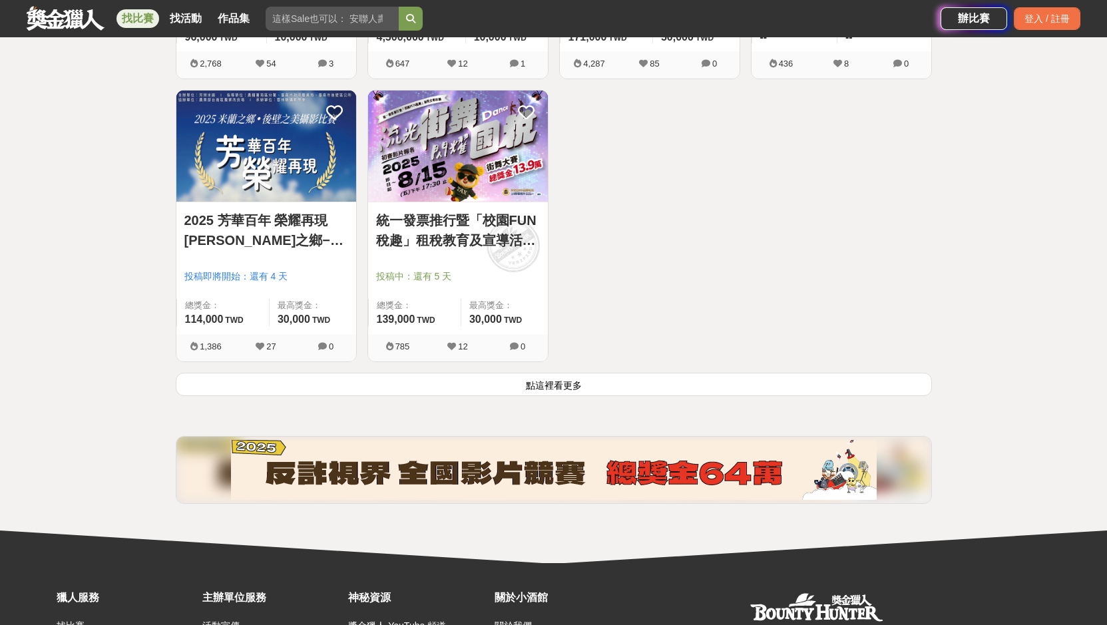
click at [743, 375] on button "點這裡看更多" at bounding box center [554, 384] width 756 height 23
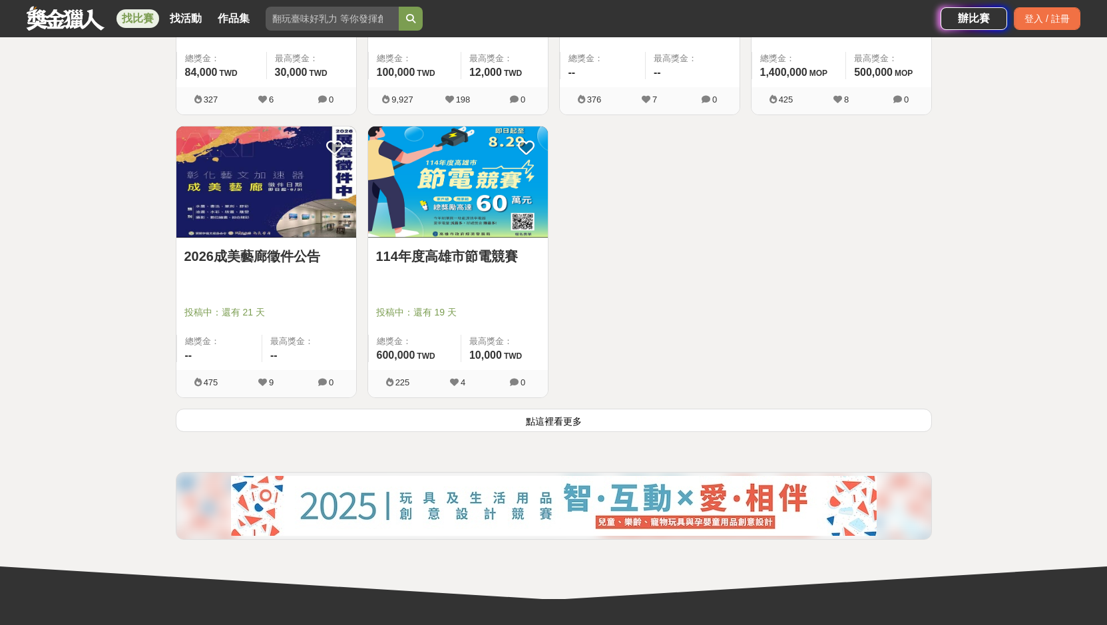
scroll to position [15996, 0]
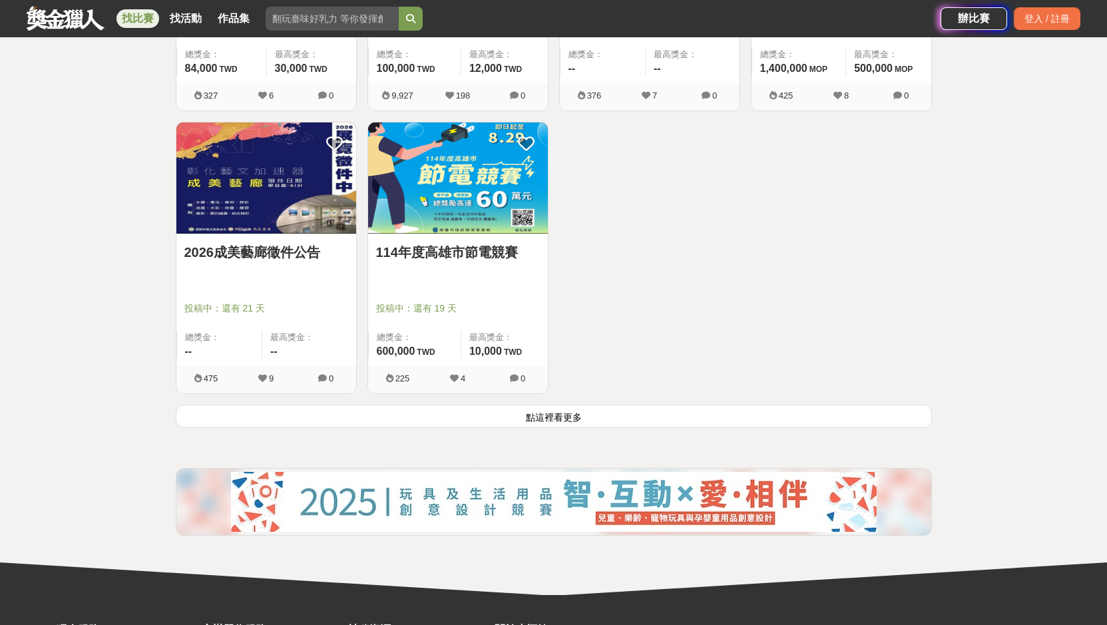
click at [668, 413] on button "點這裡看更多" at bounding box center [554, 416] width 756 height 23
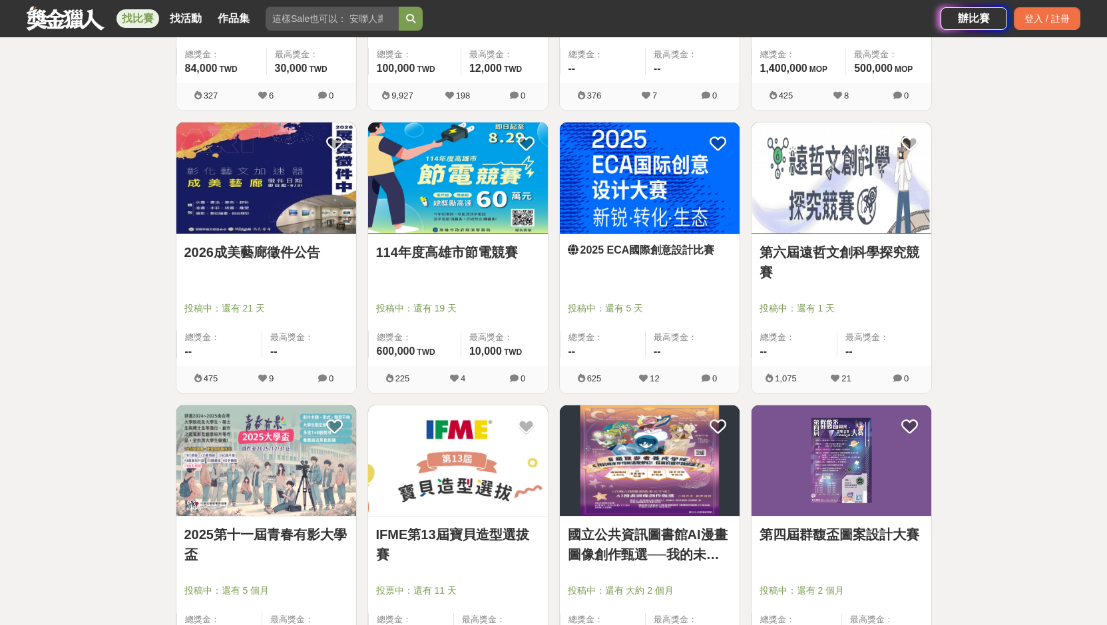
click at [682, 194] on img at bounding box center [650, 177] width 180 height 111
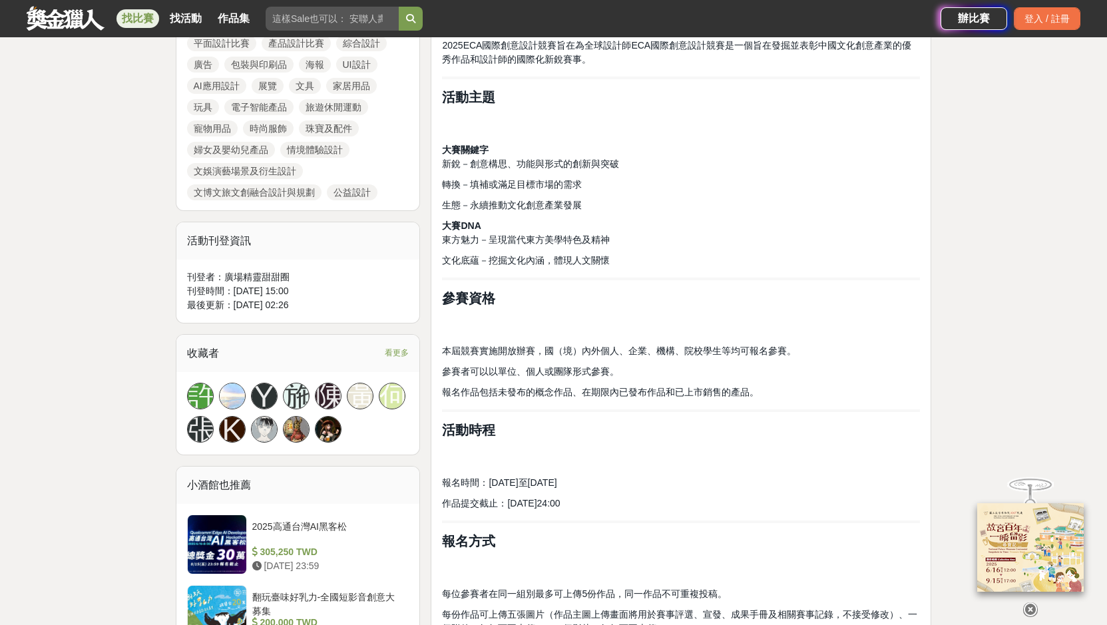
scroll to position [865, 0]
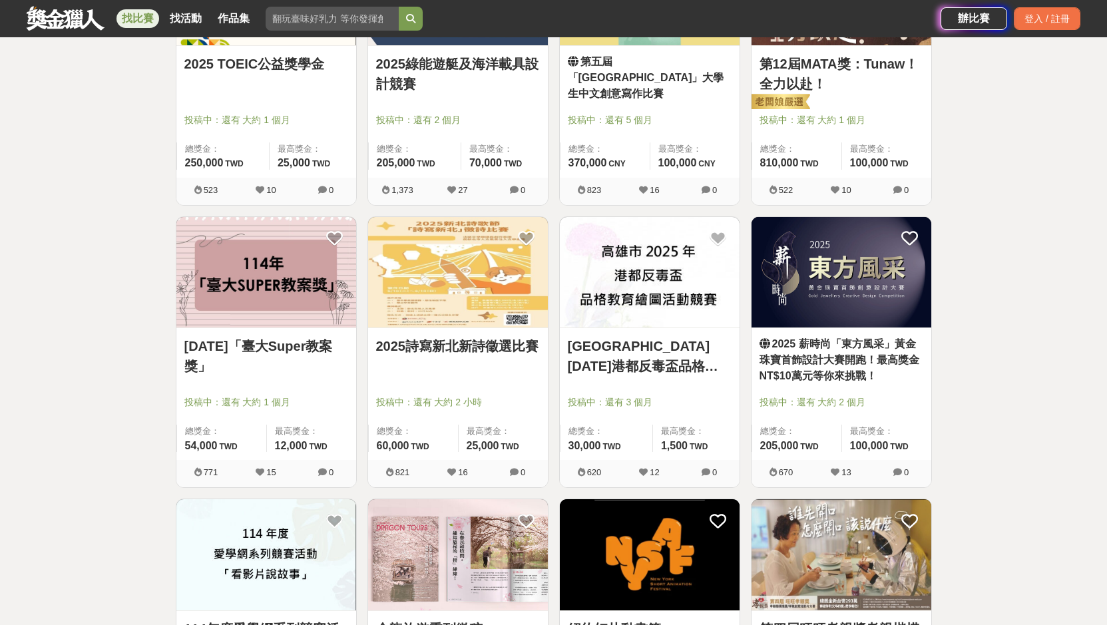
scroll to position [16728, 0]
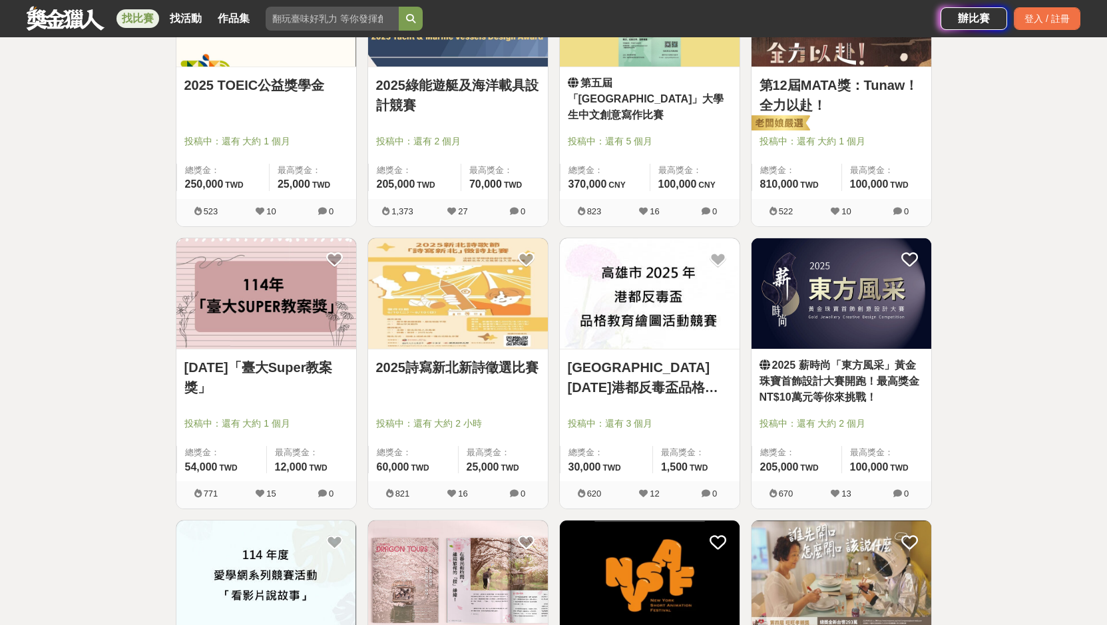
click at [278, 325] on img at bounding box center [266, 293] width 180 height 111
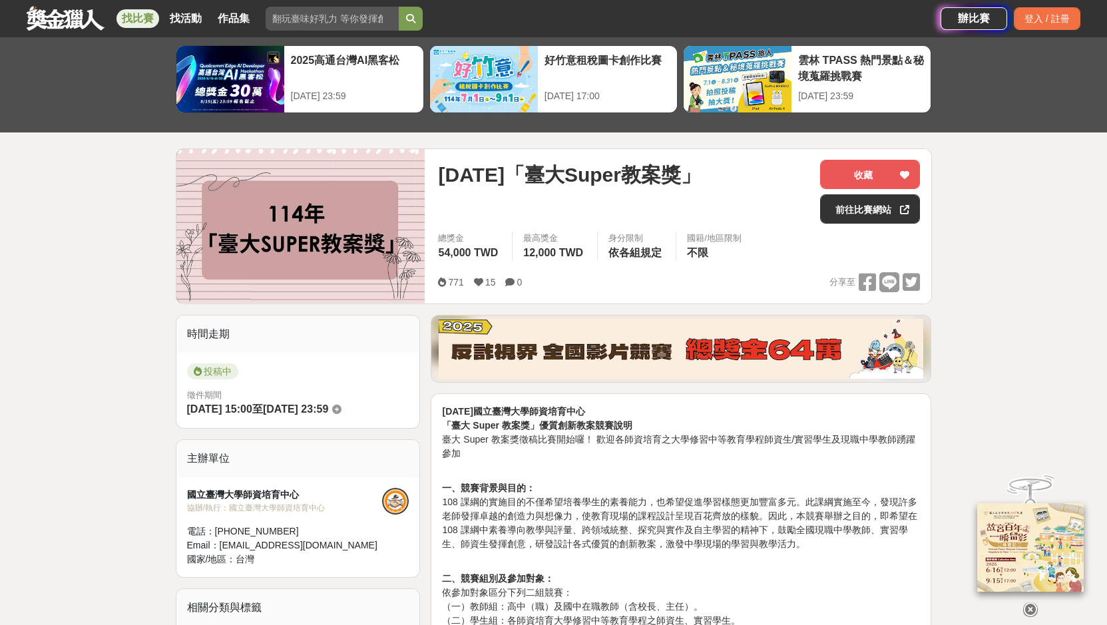
scroll to position [266, 0]
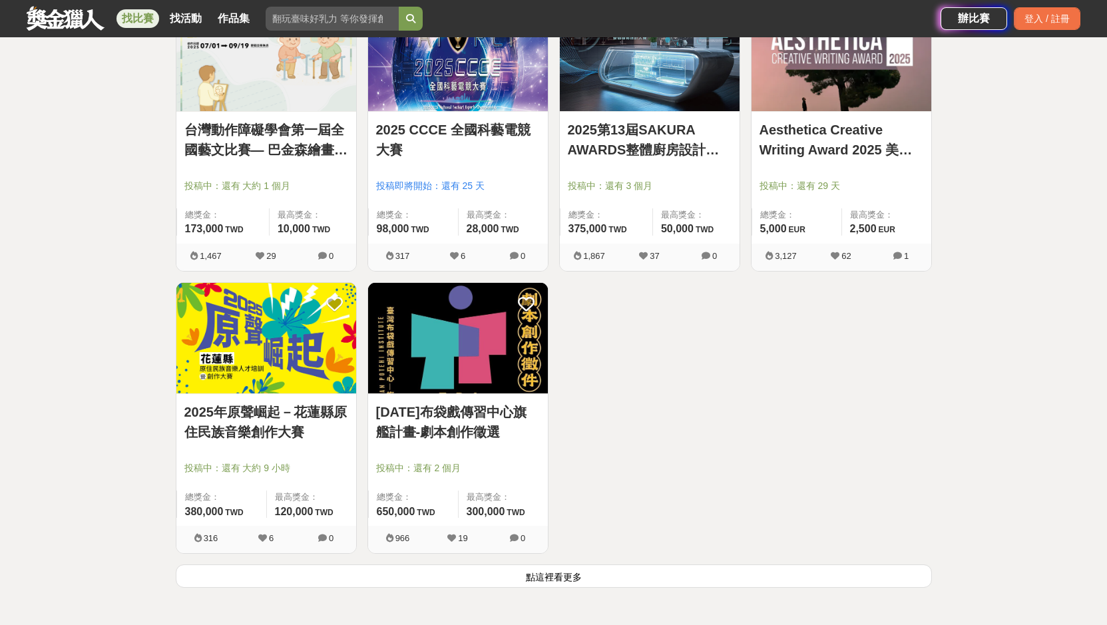
scroll to position [17660, 0]
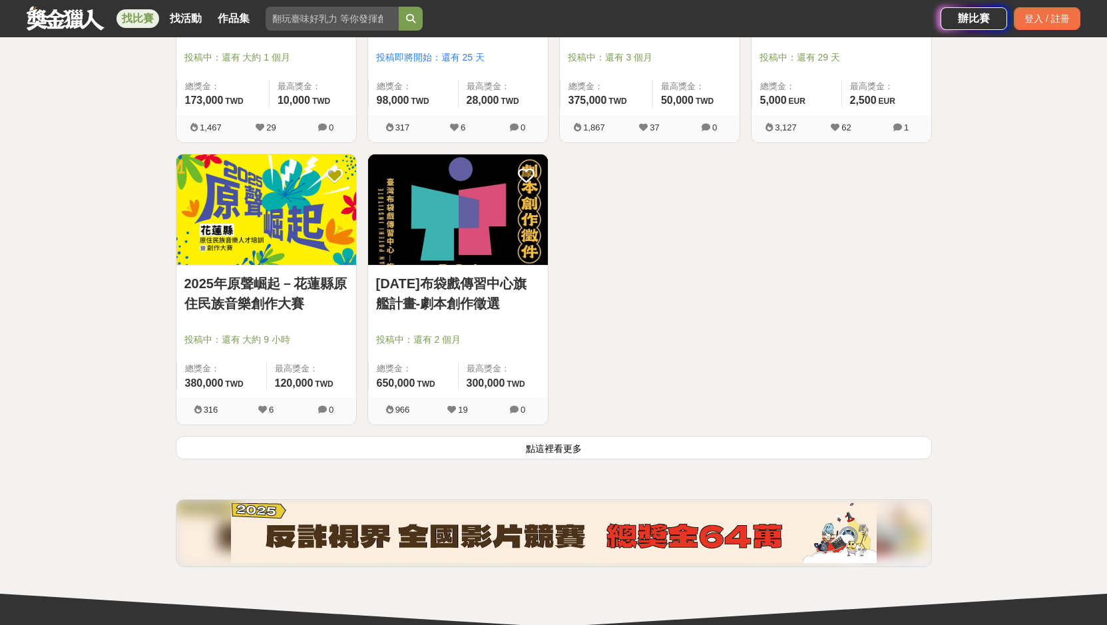
click at [459, 451] on button "點這裡看更多" at bounding box center [554, 447] width 756 height 23
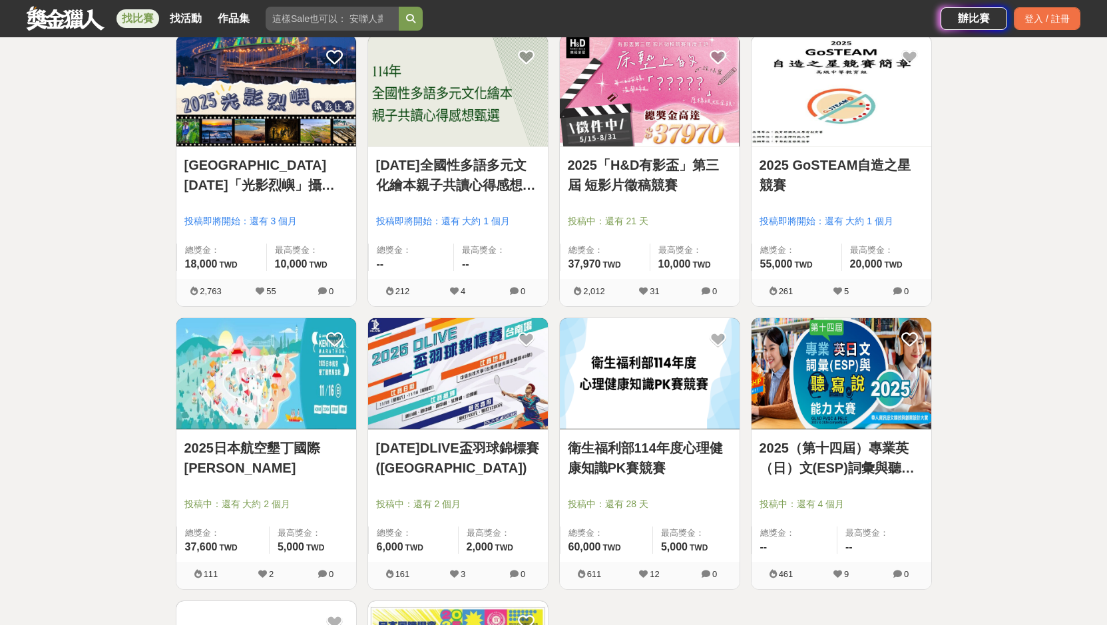
scroll to position [18924, 0]
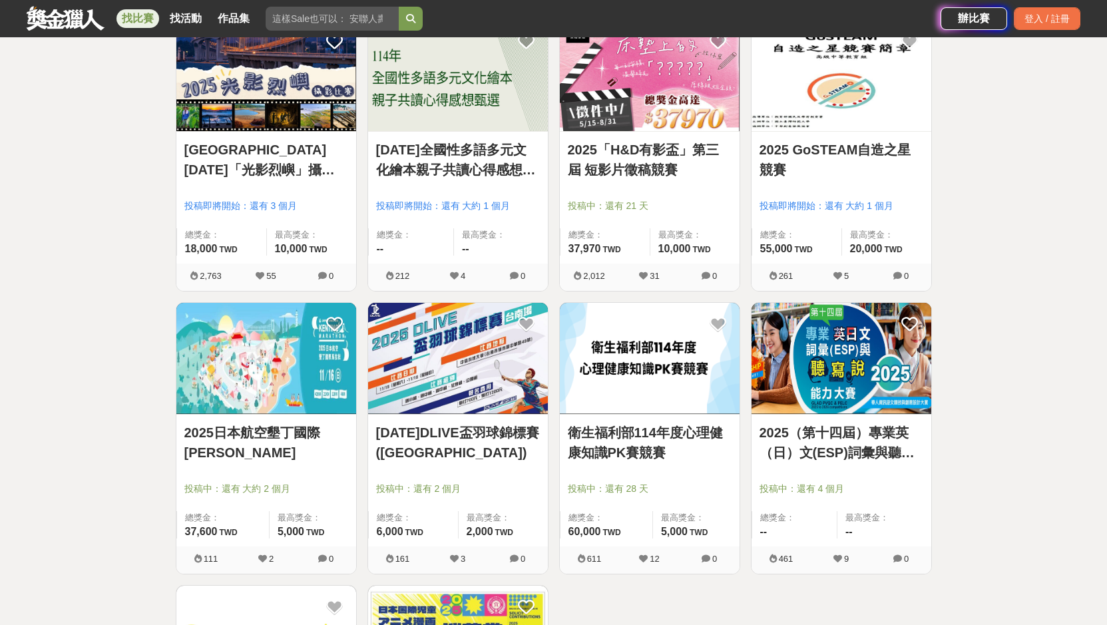
click at [640, 411] on img at bounding box center [650, 358] width 180 height 111
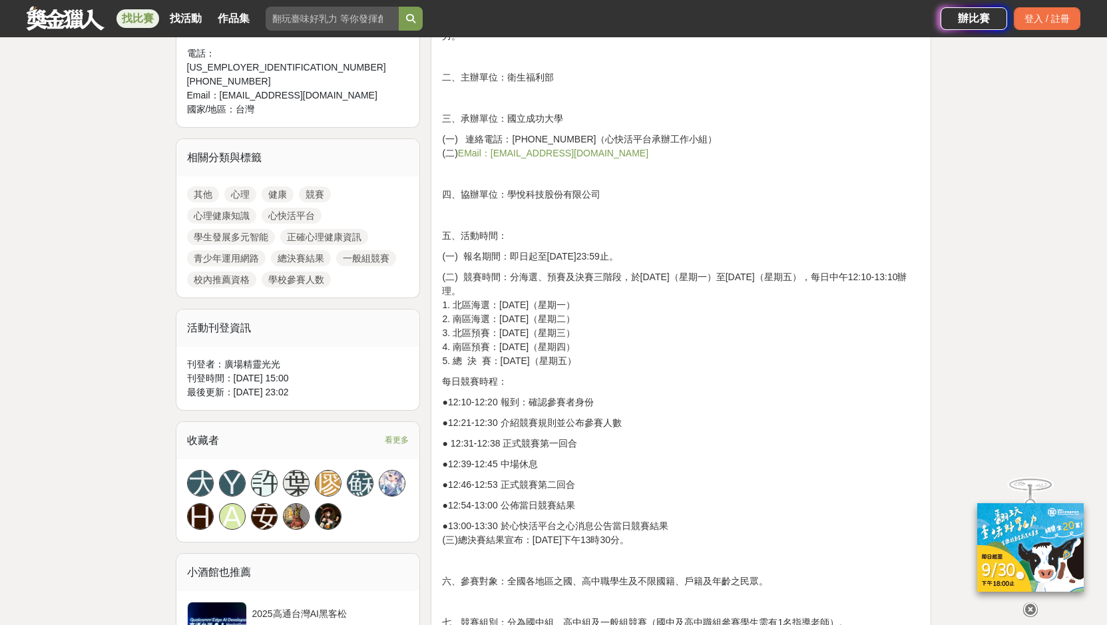
scroll to position [133, 0]
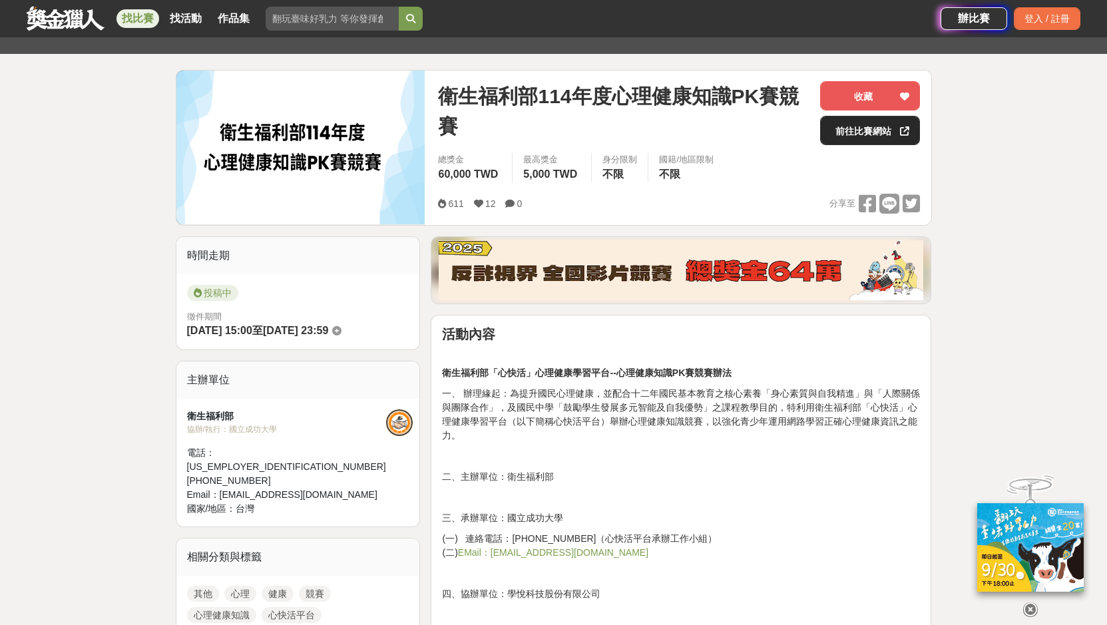
click at [904, 141] on div at bounding box center [904, 130] width 13 height 28
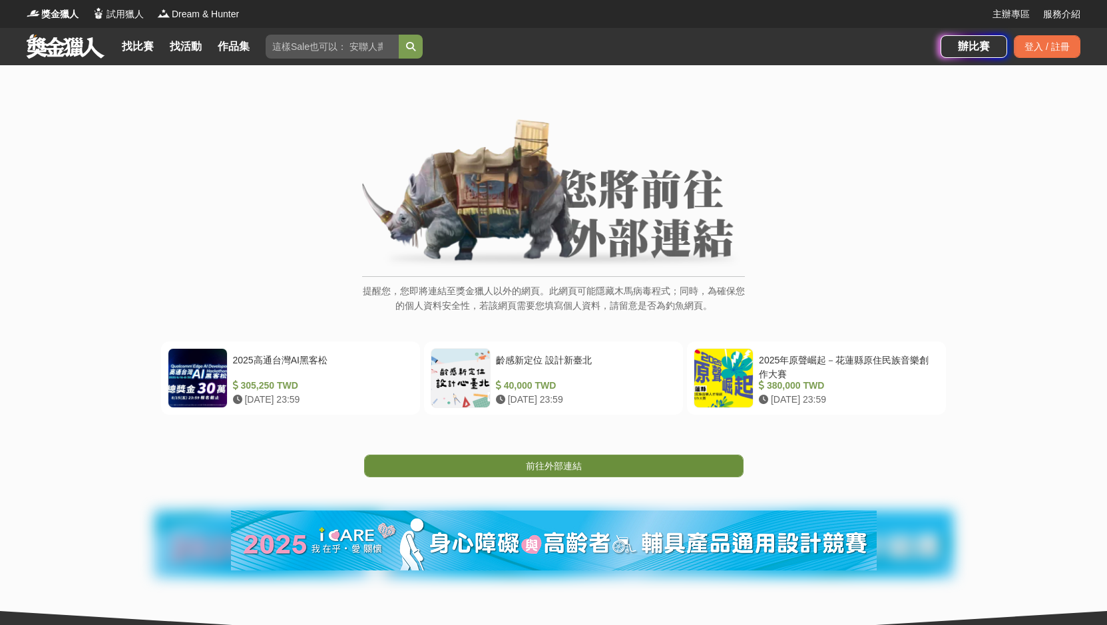
click at [706, 472] on link "前往外部連結" at bounding box center [553, 466] width 379 height 23
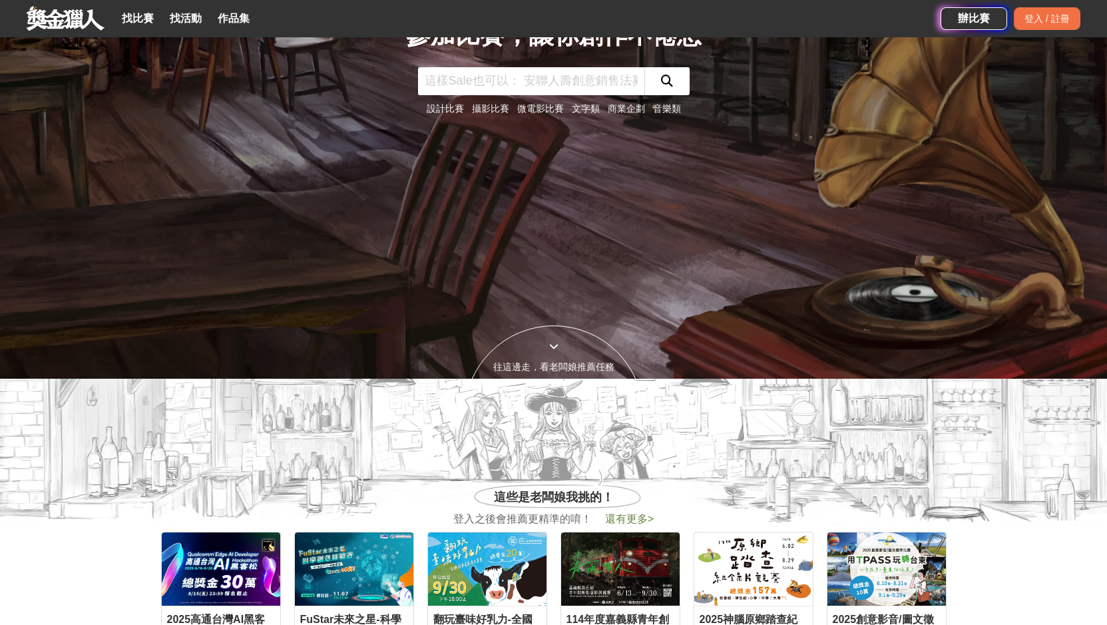
scroll to position [399, 0]
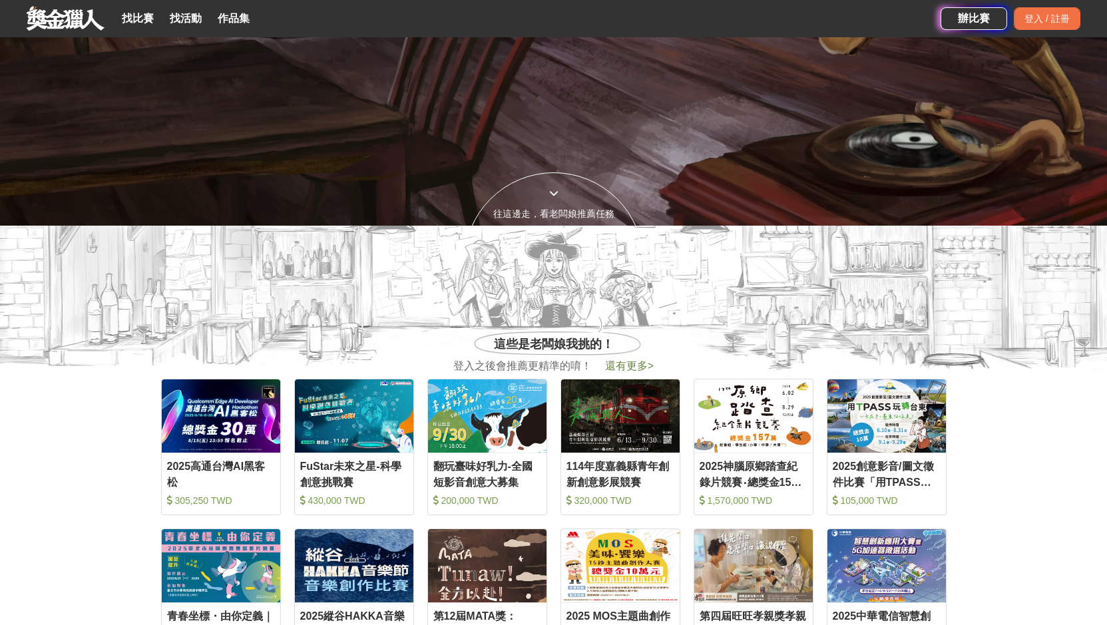
click at [644, 360] on span "還有更多 >" at bounding box center [629, 365] width 49 height 11
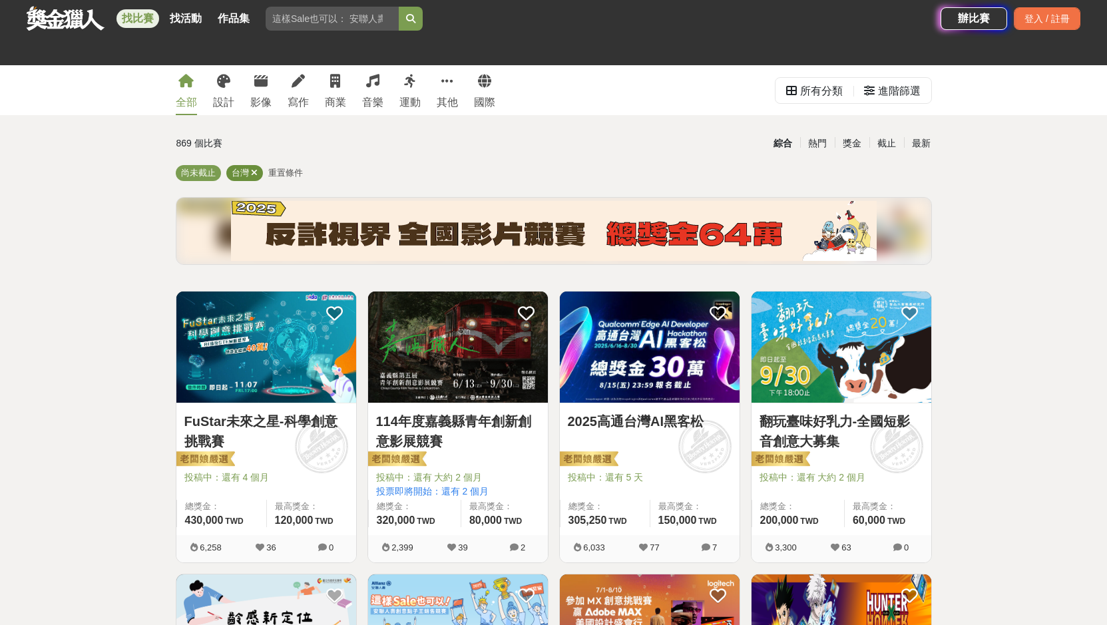
click at [256, 170] on icon at bounding box center [254, 172] width 7 height 9
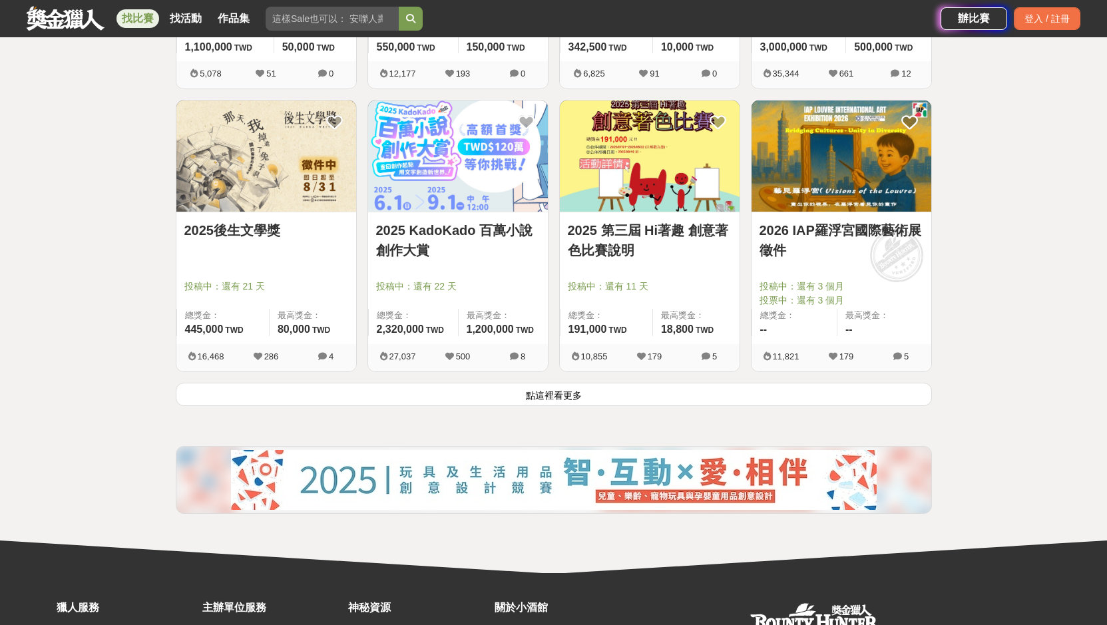
scroll to position [1472, 0]
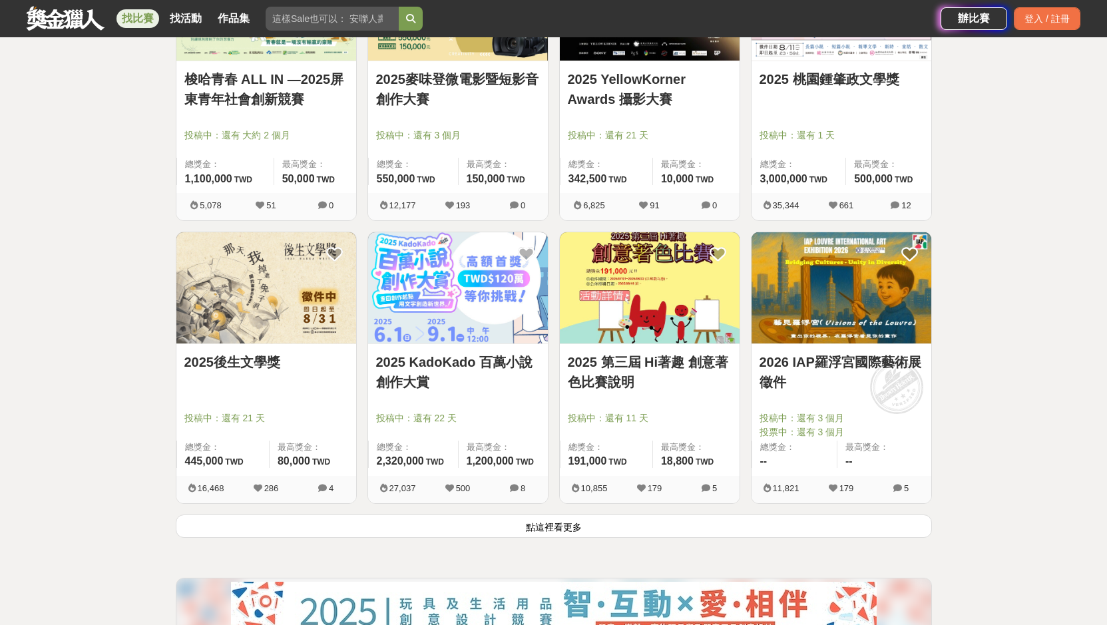
click at [528, 525] on button "點這裡看更多" at bounding box center [554, 525] width 756 height 23
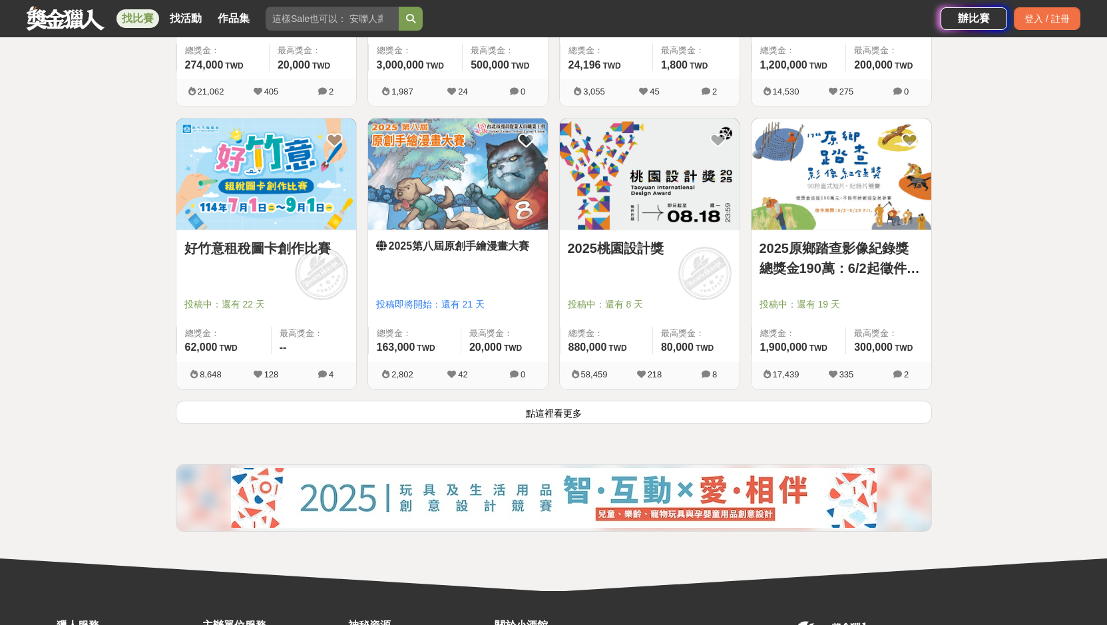
scroll to position [3402, 0]
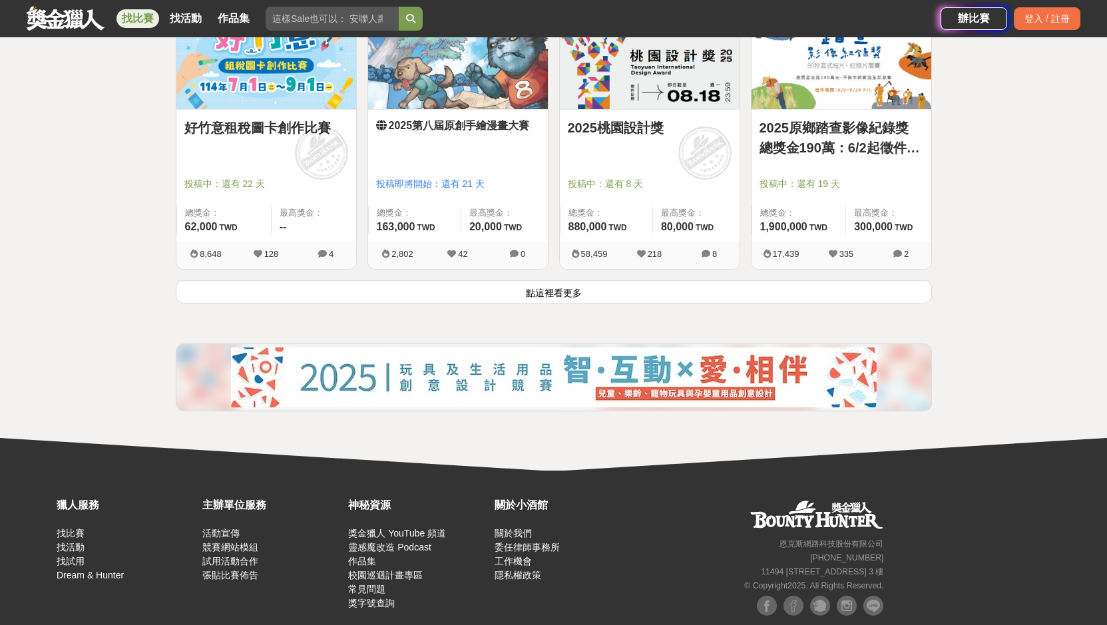
click at [338, 286] on button "點這裡看更多" at bounding box center [554, 291] width 756 height 23
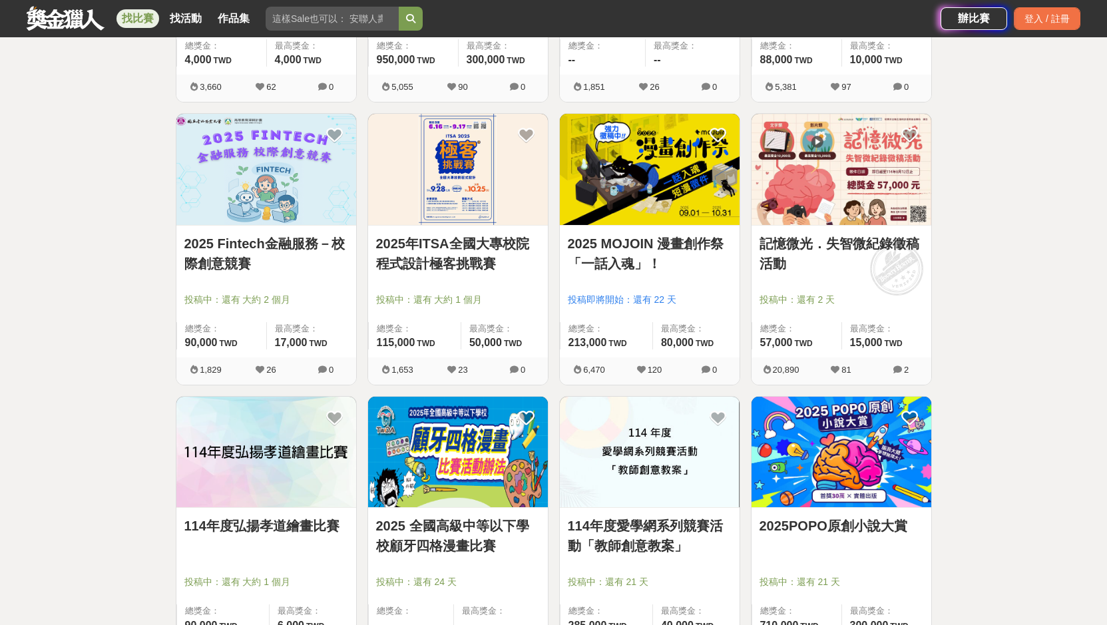
scroll to position [4467, 0]
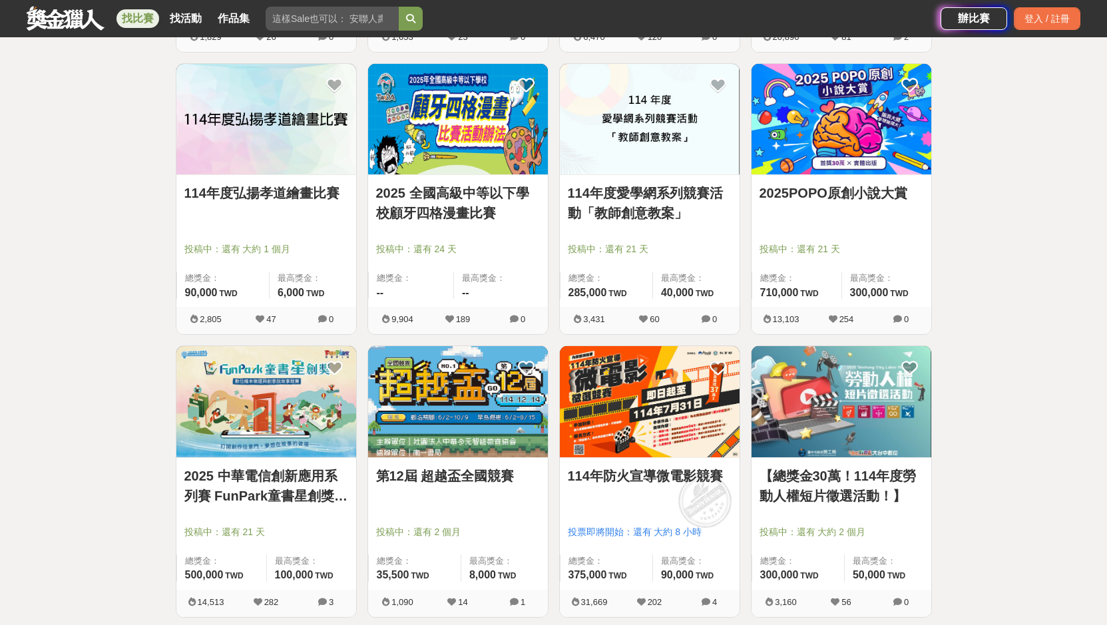
click at [488, 417] on img at bounding box center [458, 401] width 180 height 111
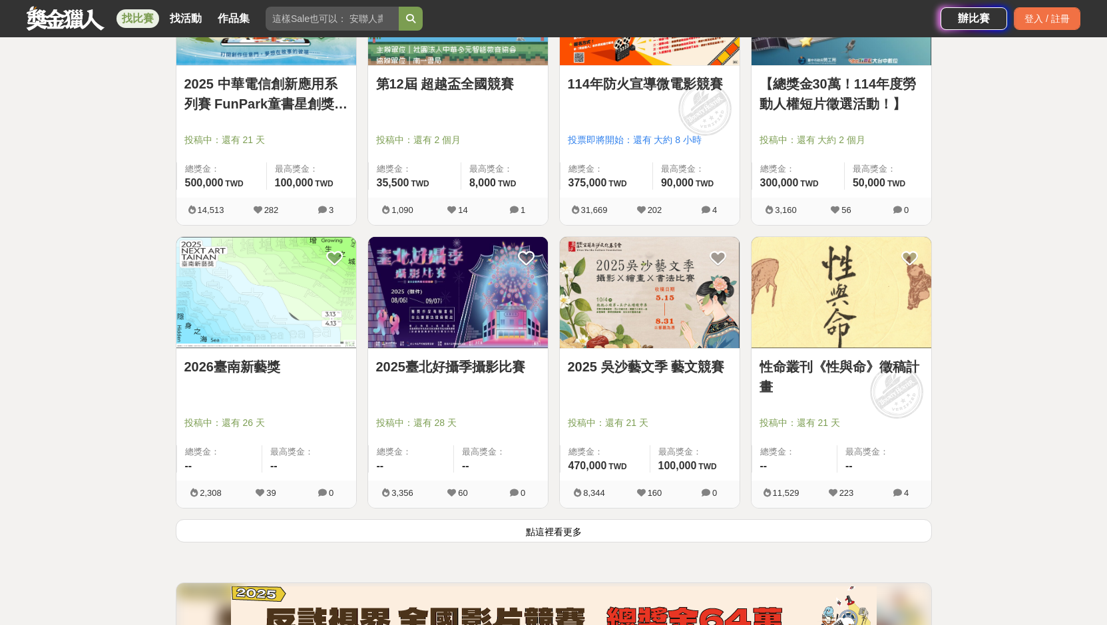
scroll to position [4867, 0]
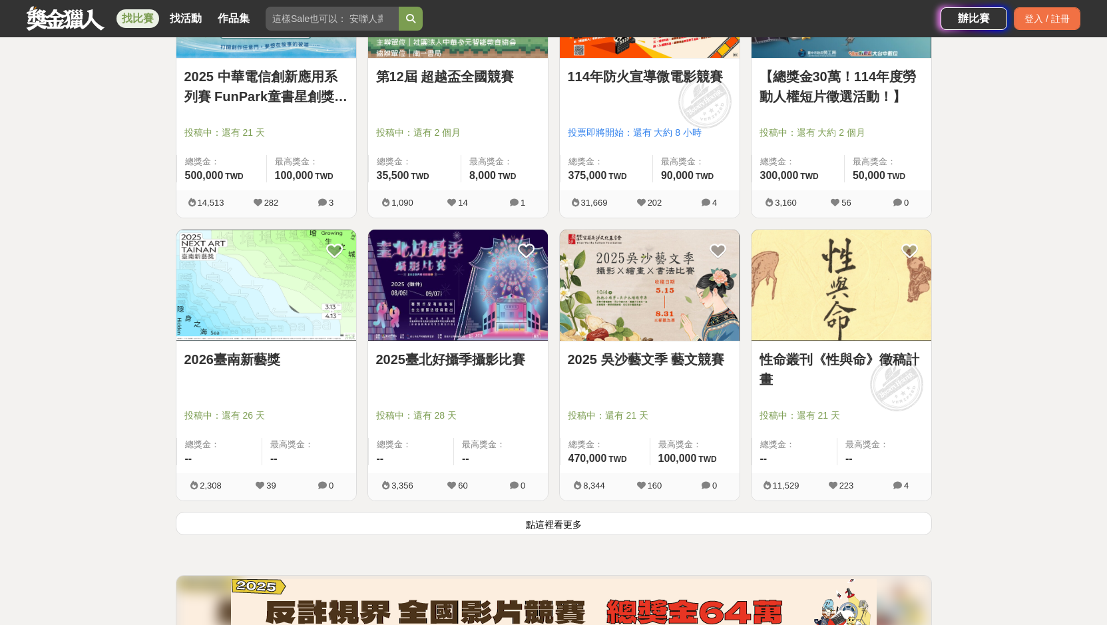
click at [459, 516] on button "點這裡看更多" at bounding box center [554, 523] width 756 height 23
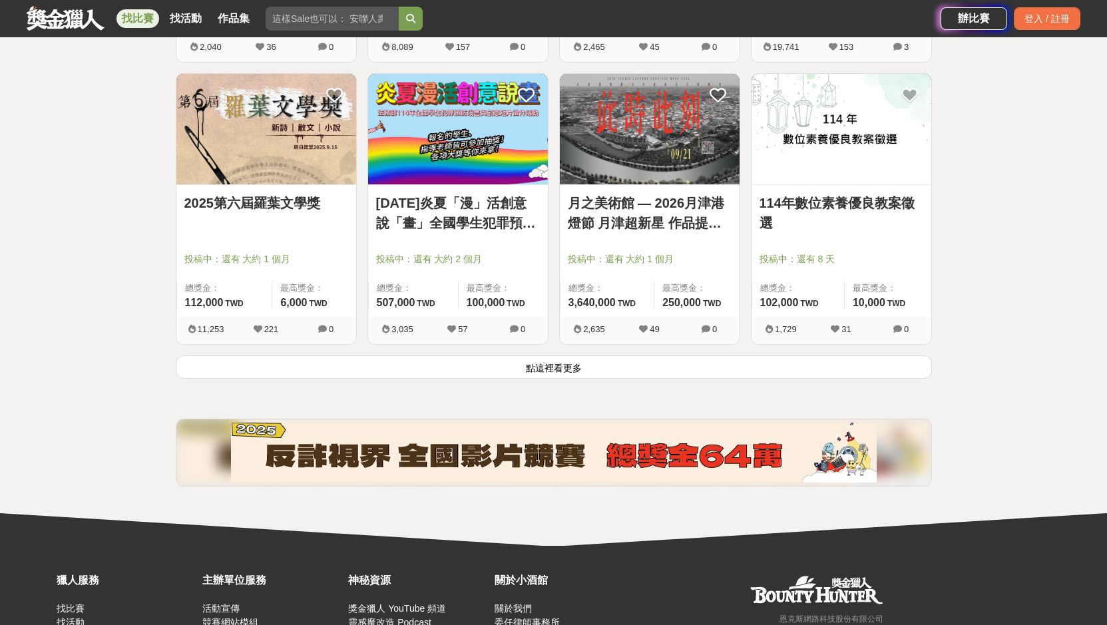
scroll to position [6730, 0]
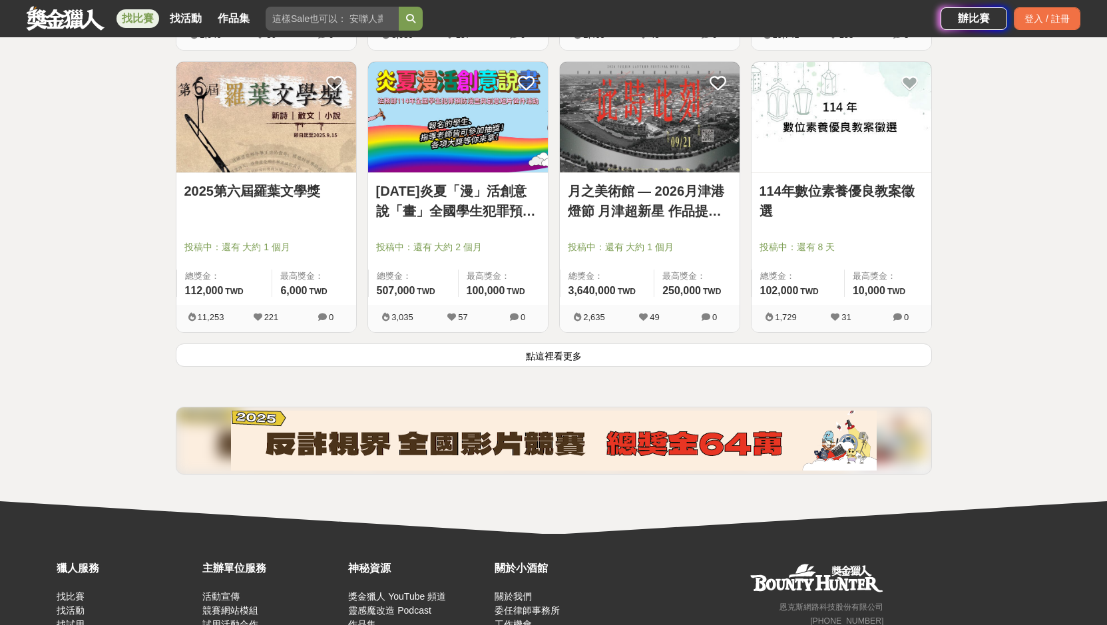
click at [453, 358] on button "點這裡看更多" at bounding box center [554, 354] width 756 height 23
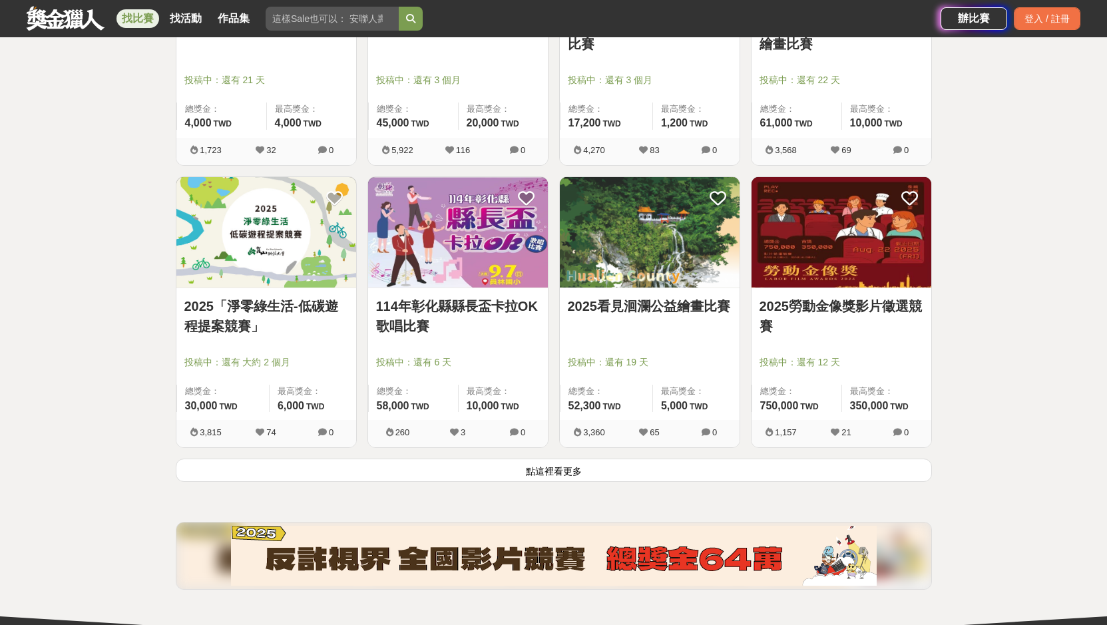
scroll to position [8521, 0]
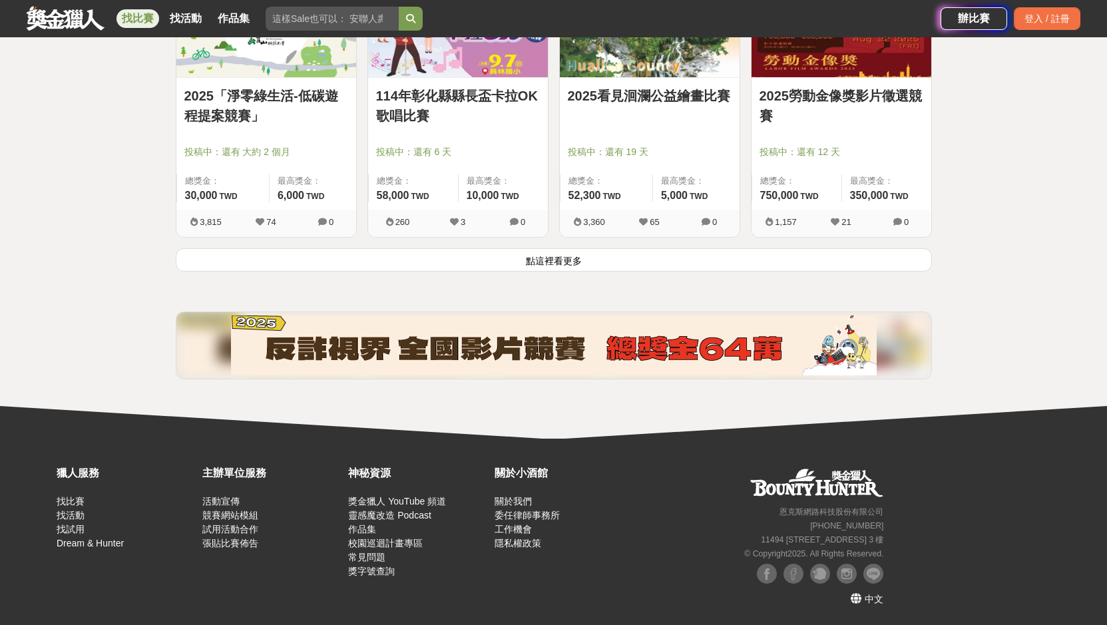
click at [426, 251] on button "點這裡看更多" at bounding box center [554, 259] width 756 height 23
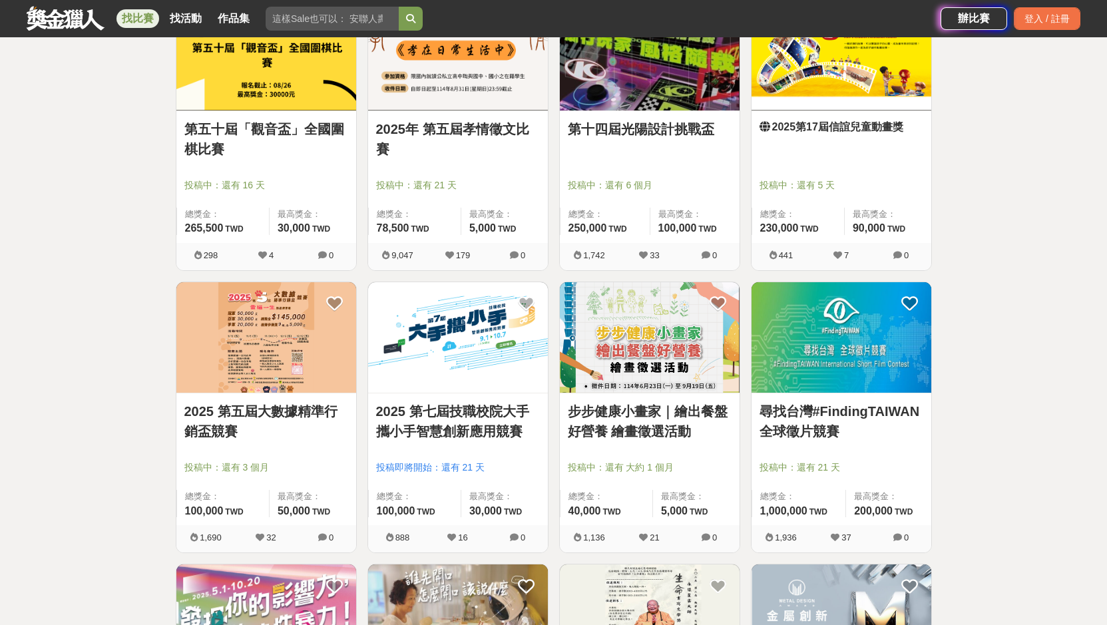
scroll to position [9253, 0]
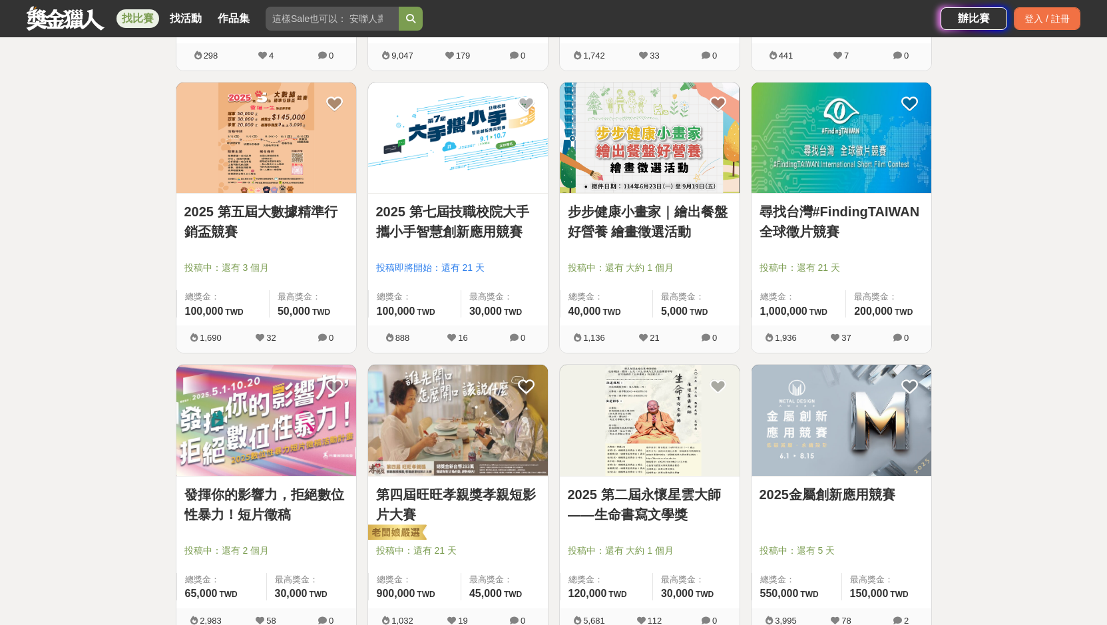
click at [326, 194] on div "2025 第五屆大數據精準行銷盃競賽 投稿中：還有 3 個月 總獎金： 100,000 100,000 TWD 最高獎金： 50,000 TWD" at bounding box center [266, 260] width 180 height 132
click at [316, 204] on link "2025 第五屆大數據精準行銷盃競賽" at bounding box center [266, 222] width 164 height 40
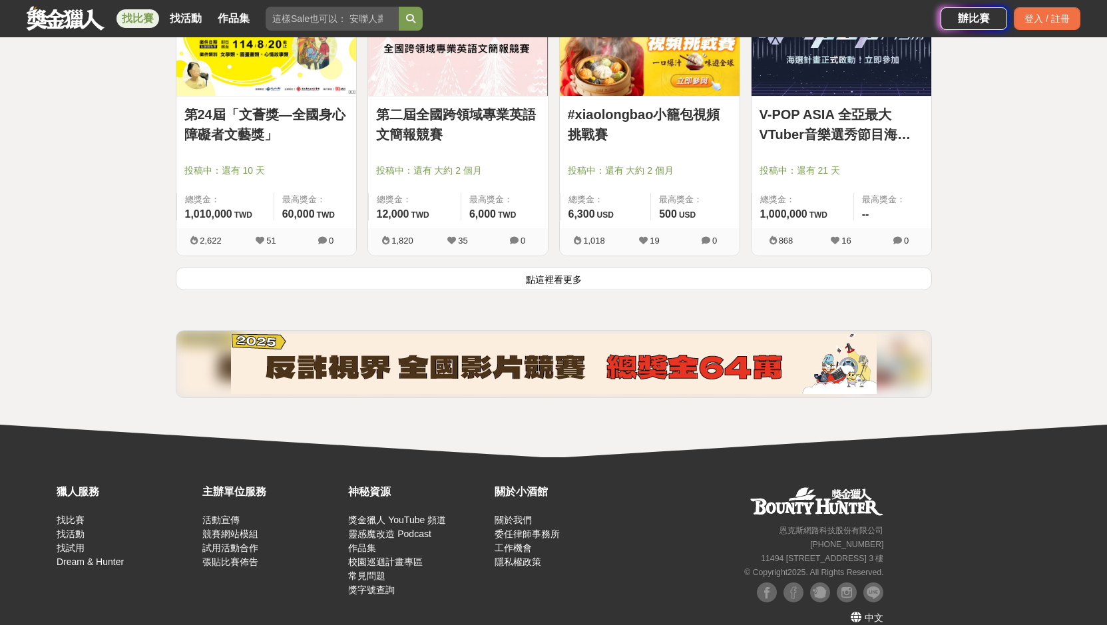
scroll to position [10217, 0]
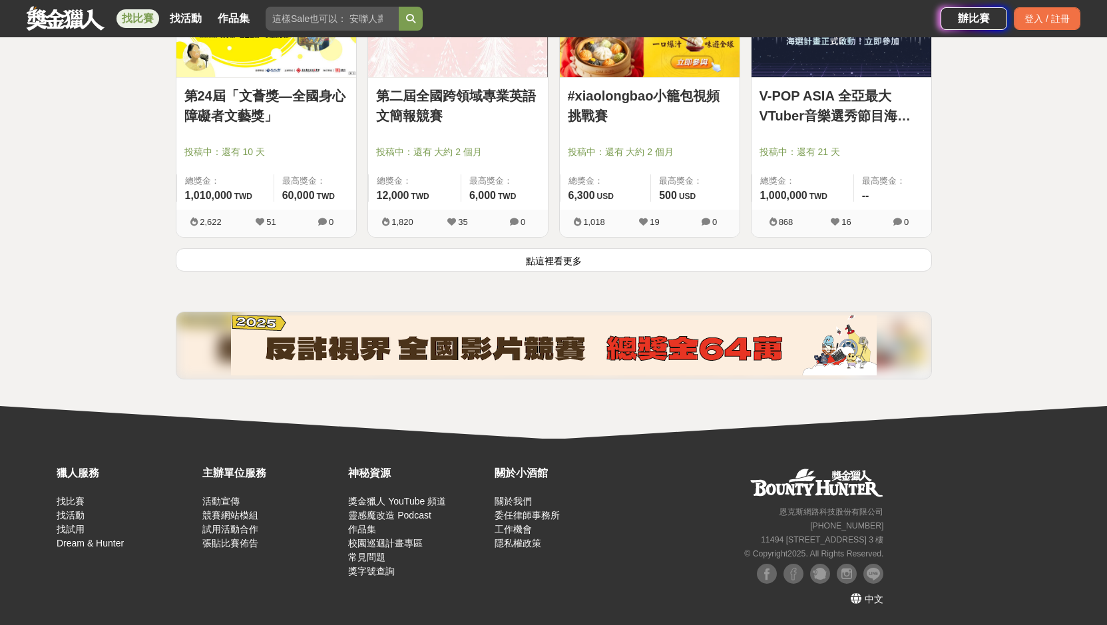
click at [469, 252] on button "點這裡看更多" at bounding box center [554, 259] width 756 height 23
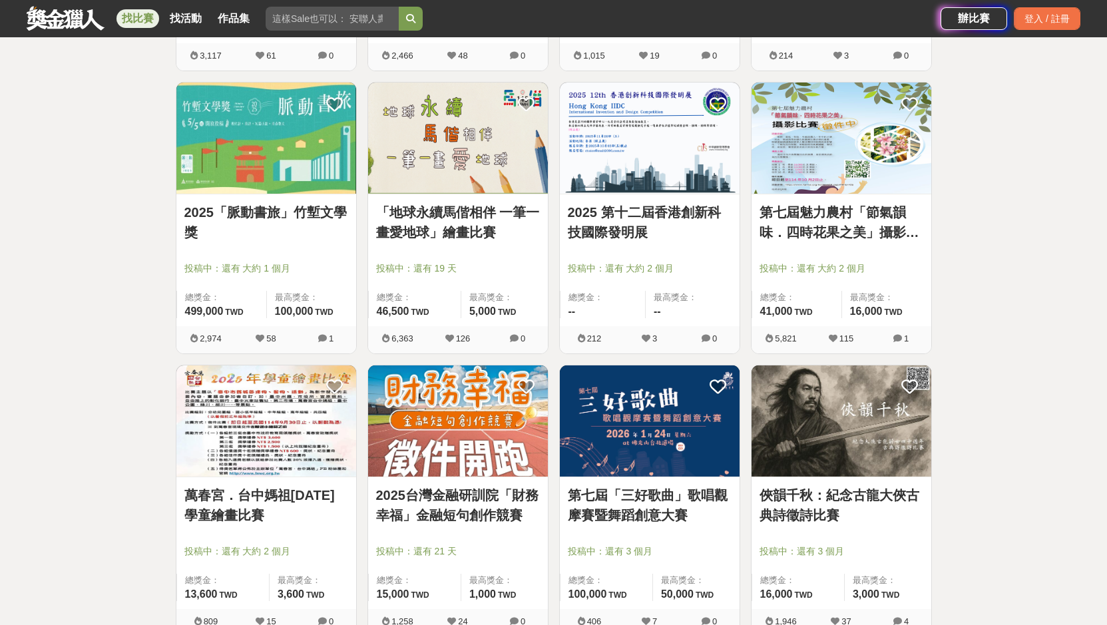
scroll to position [11149, 0]
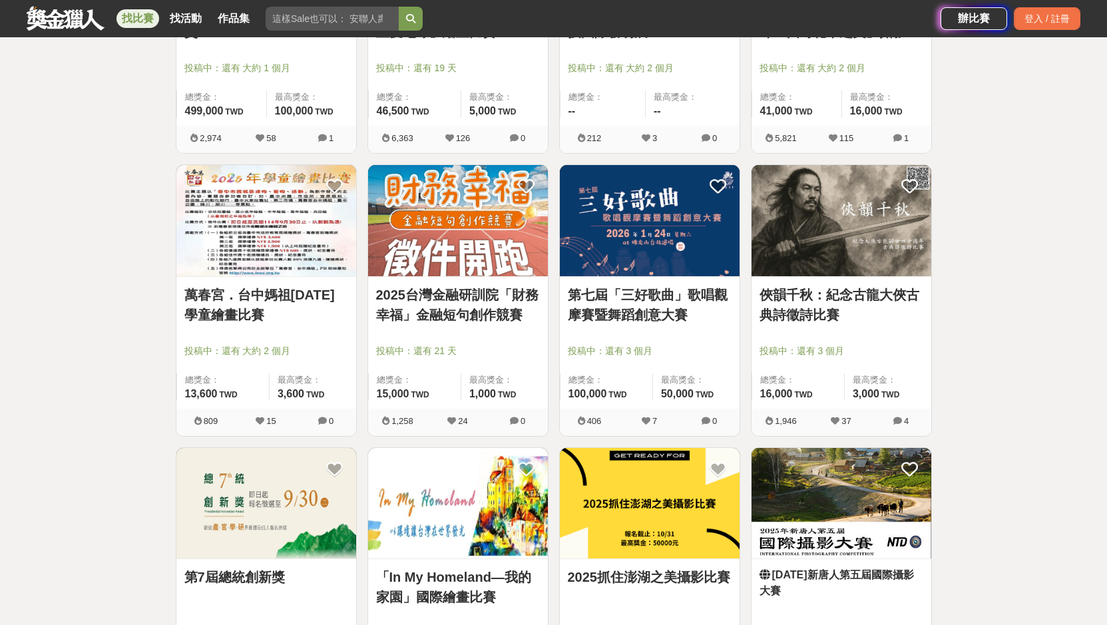
click at [447, 309] on link "2025台灣金融研訓院「財務幸福」金融短句創作競賽" at bounding box center [458, 305] width 164 height 40
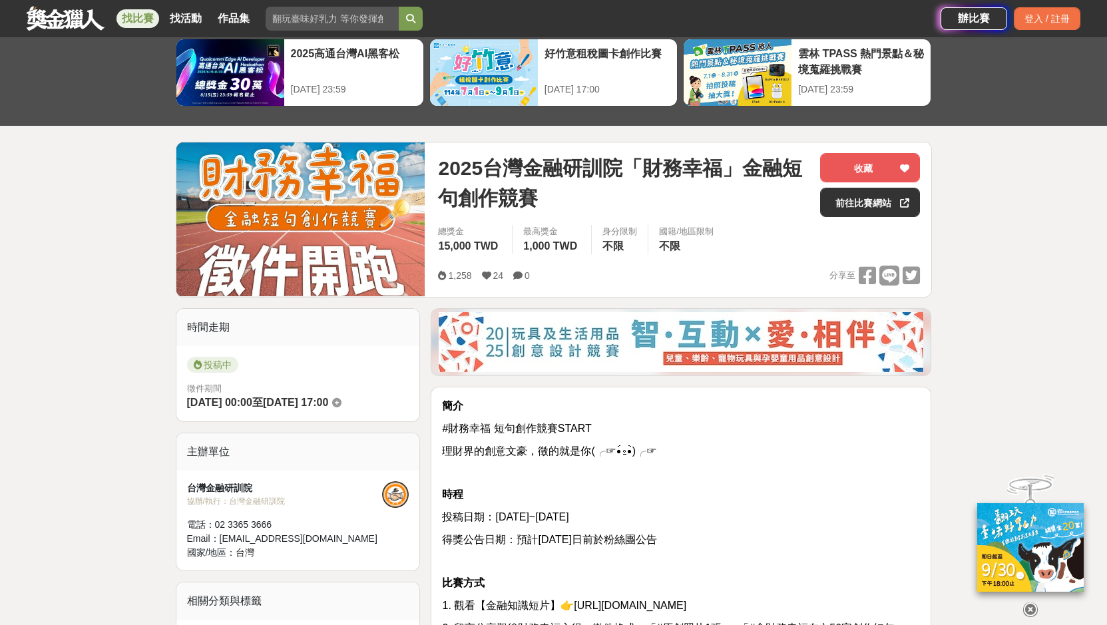
scroll to position [333, 0]
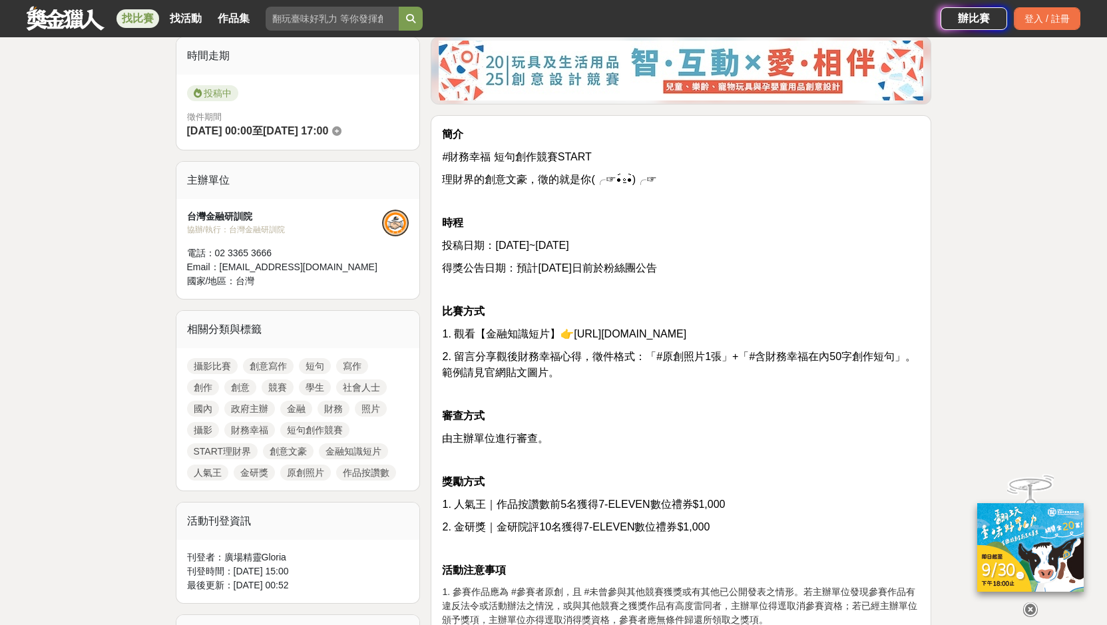
click at [609, 333] on span "1. 觀看【金融知識短片】👉https://tabf.link/7t9a86" at bounding box center [564, 333] width 244 height 11
drag, startPoint x: 572, startPoint y: 333, endPoint x: 674, endPoint y: 333, distance: 101.2
click at [674, 333] on span "1. 觀看【金融知識短片】👉https://tabf.link/7t9a86" at bounding box center [564, 333] width 244 height 11
copy span "ttps://tabf.link/7t9a86"
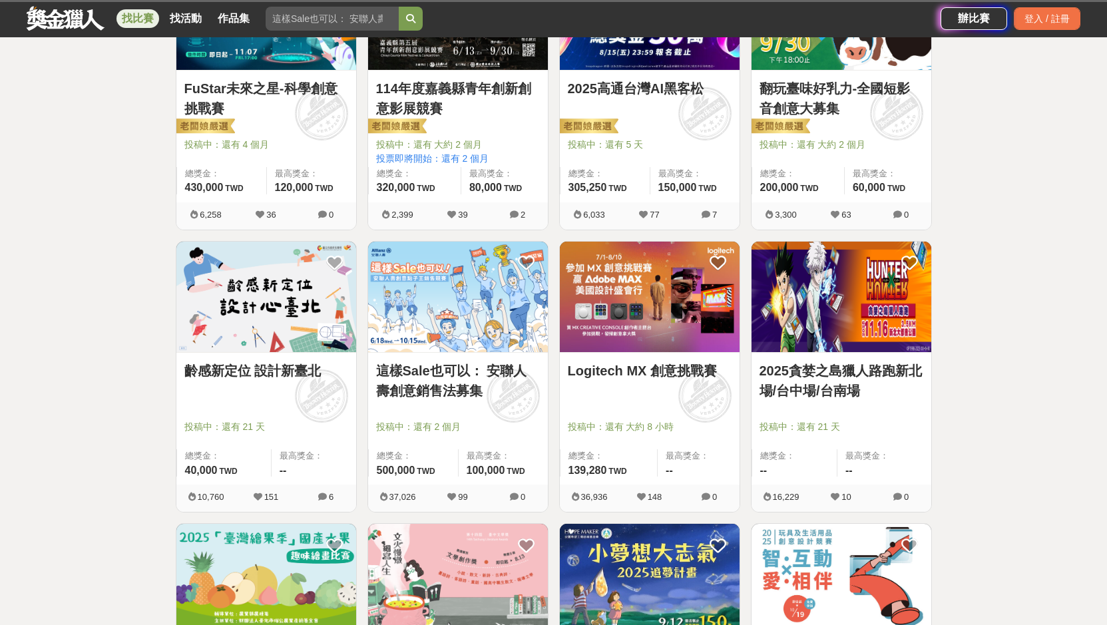
scroll to position [11149, 0]
